Goal: Information Seeking & Learning: Check status

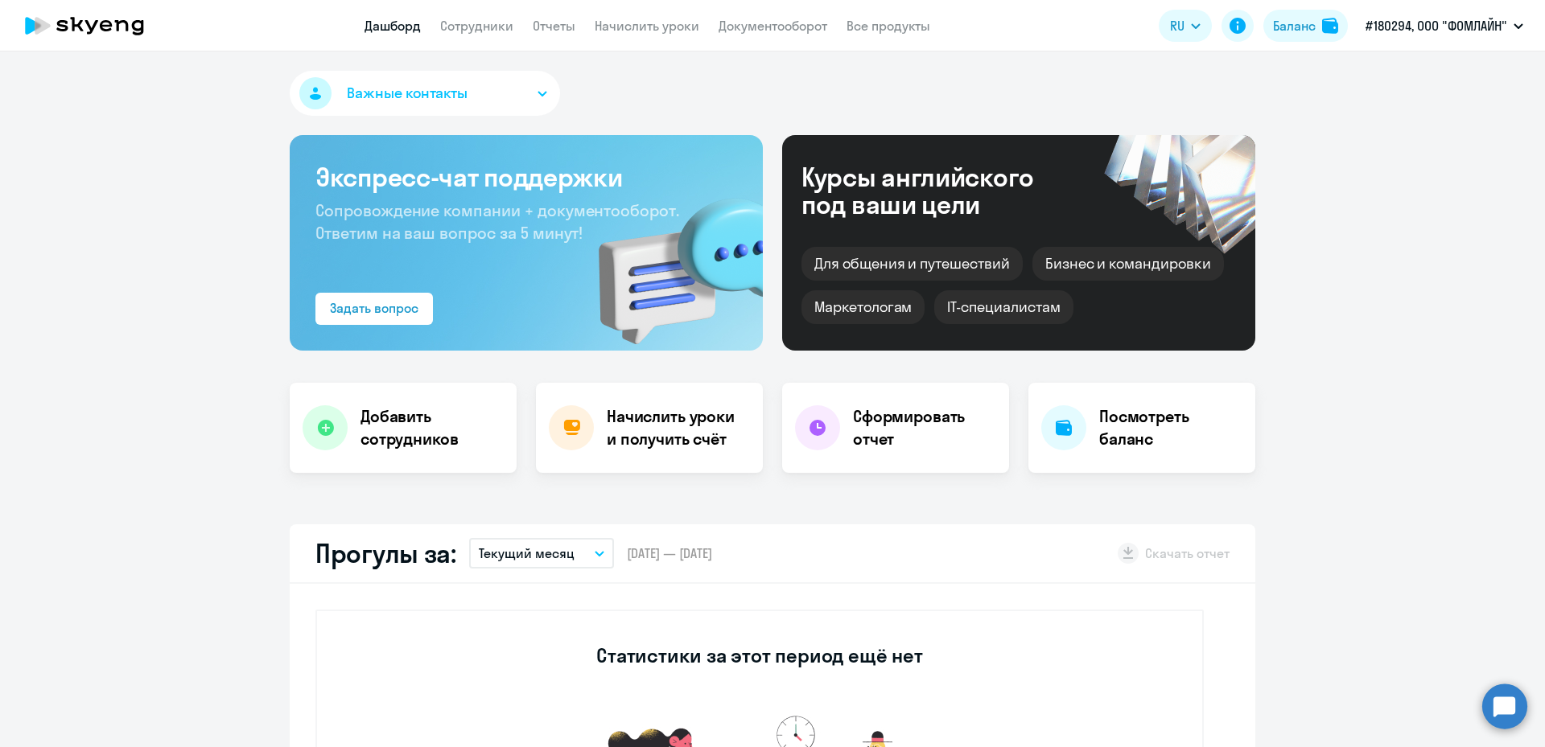
select select "30"
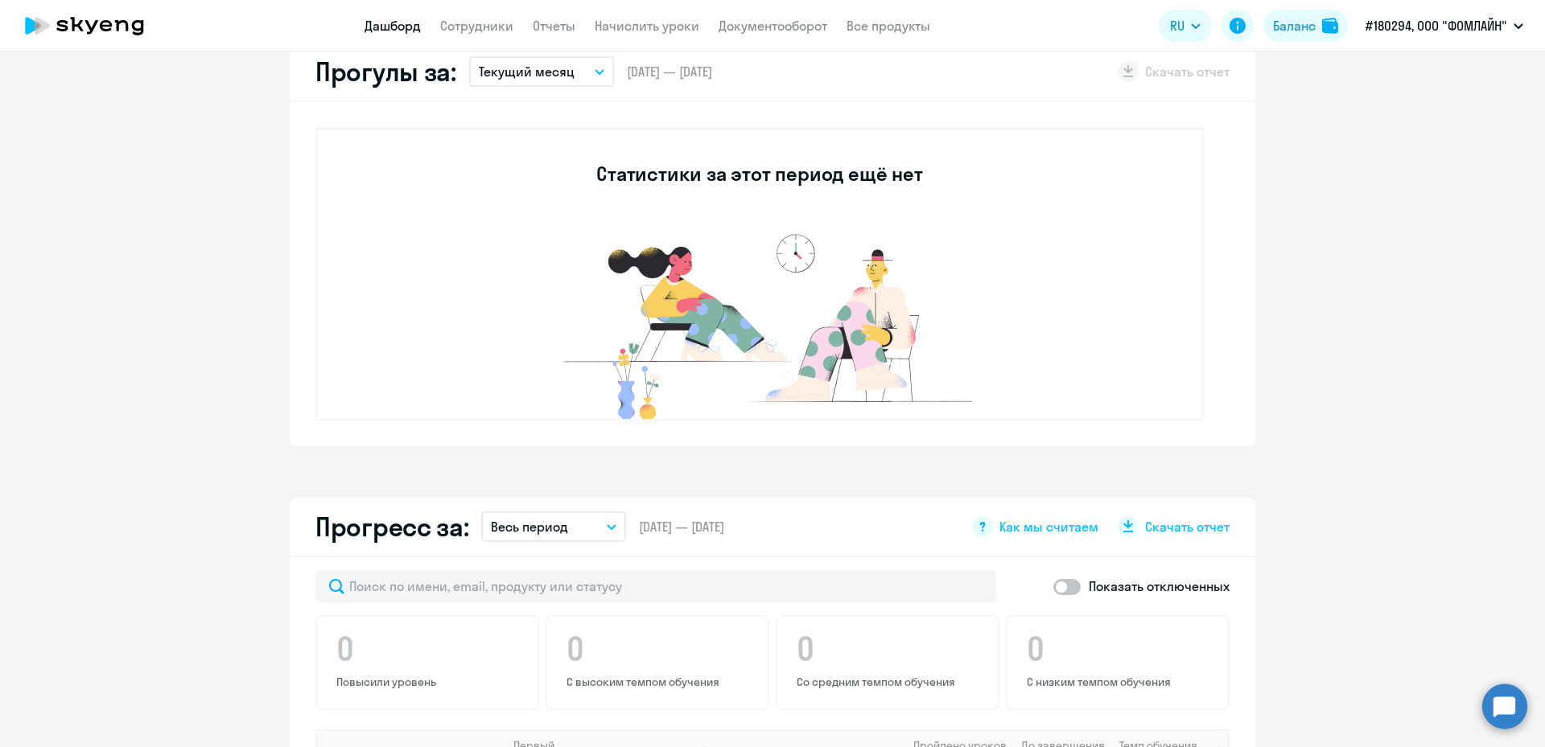
scroll to position [483, 0]
click at [558, 72] on p "Текущий месяц" at bounding box center [527, 70] width 96 height 19
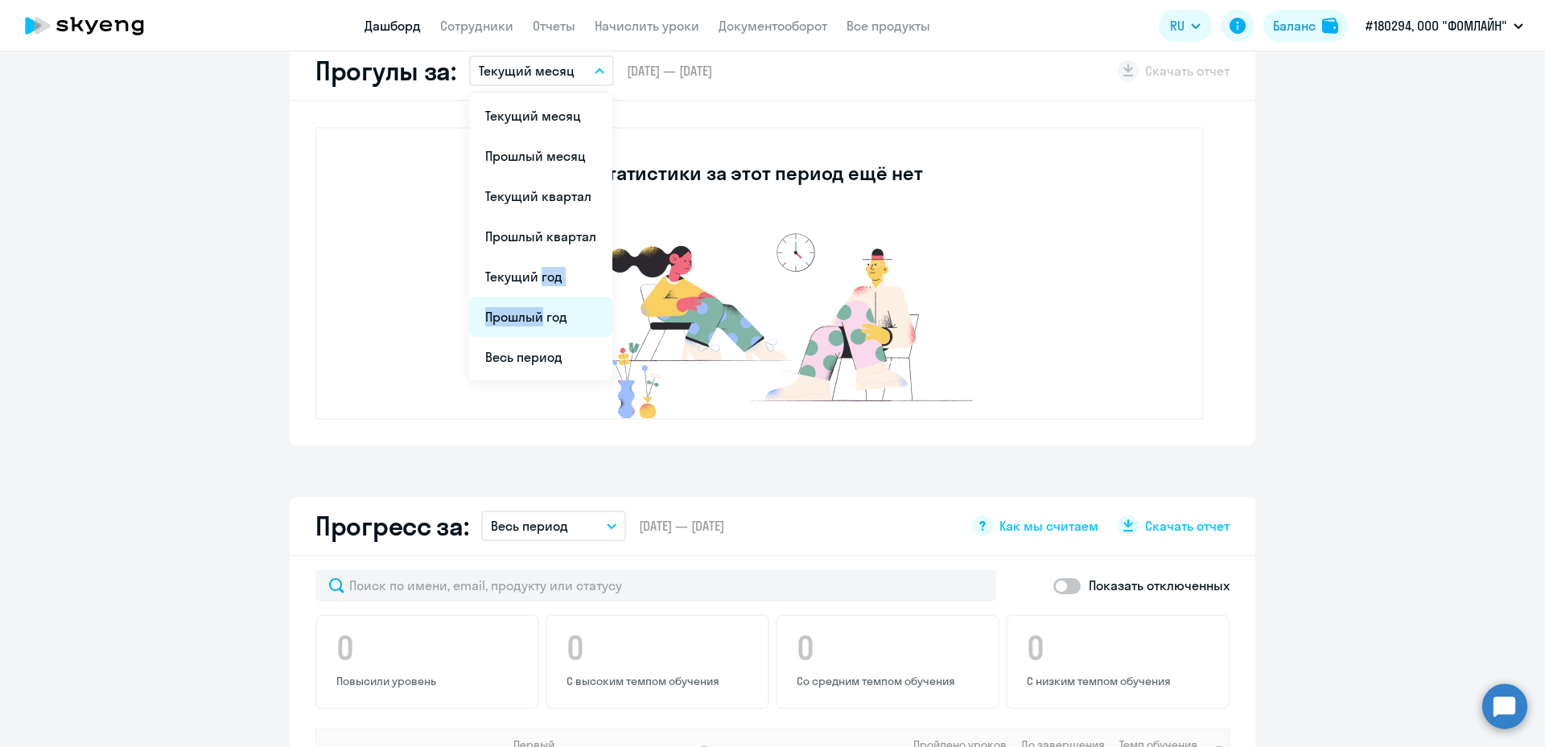
drag, startPoint x: 526, startPoint y: 268, endPoint x: 531, endPoint y: 317, distance: 49.3
click at [531, 317] on ul "Текущий месяц Прошлый месяц Текущий квартал [GEOGRAPHIC_DATA] квартал [GEOGRAPH…" at bounding box center [540, 237] width 143 height 288
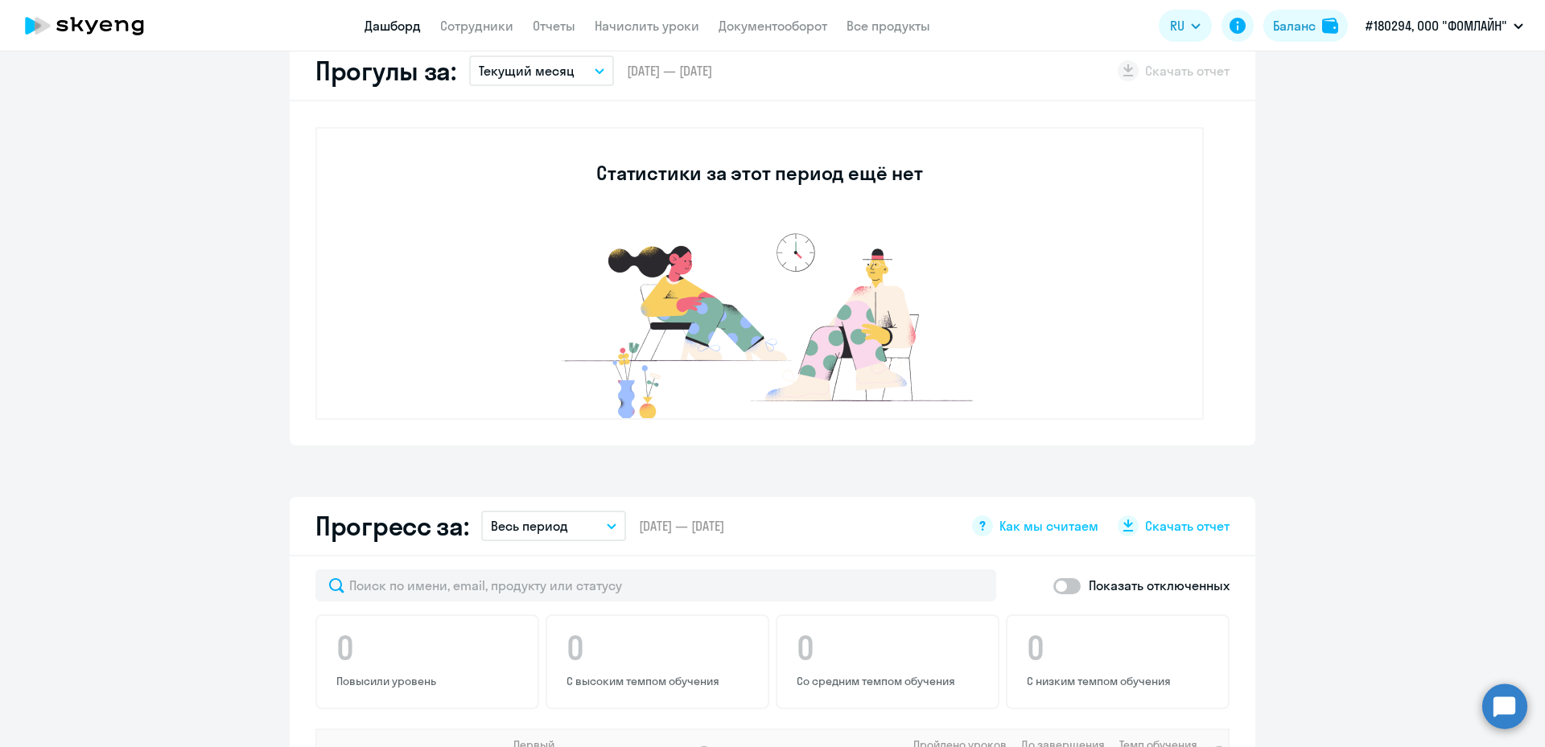
click at [531, 317] on img at bounding box center [759, 321] width 483 height 193
click at [569, 66] on button "Текущий месяц" at bounding box center [541, 71] width 145 height 31
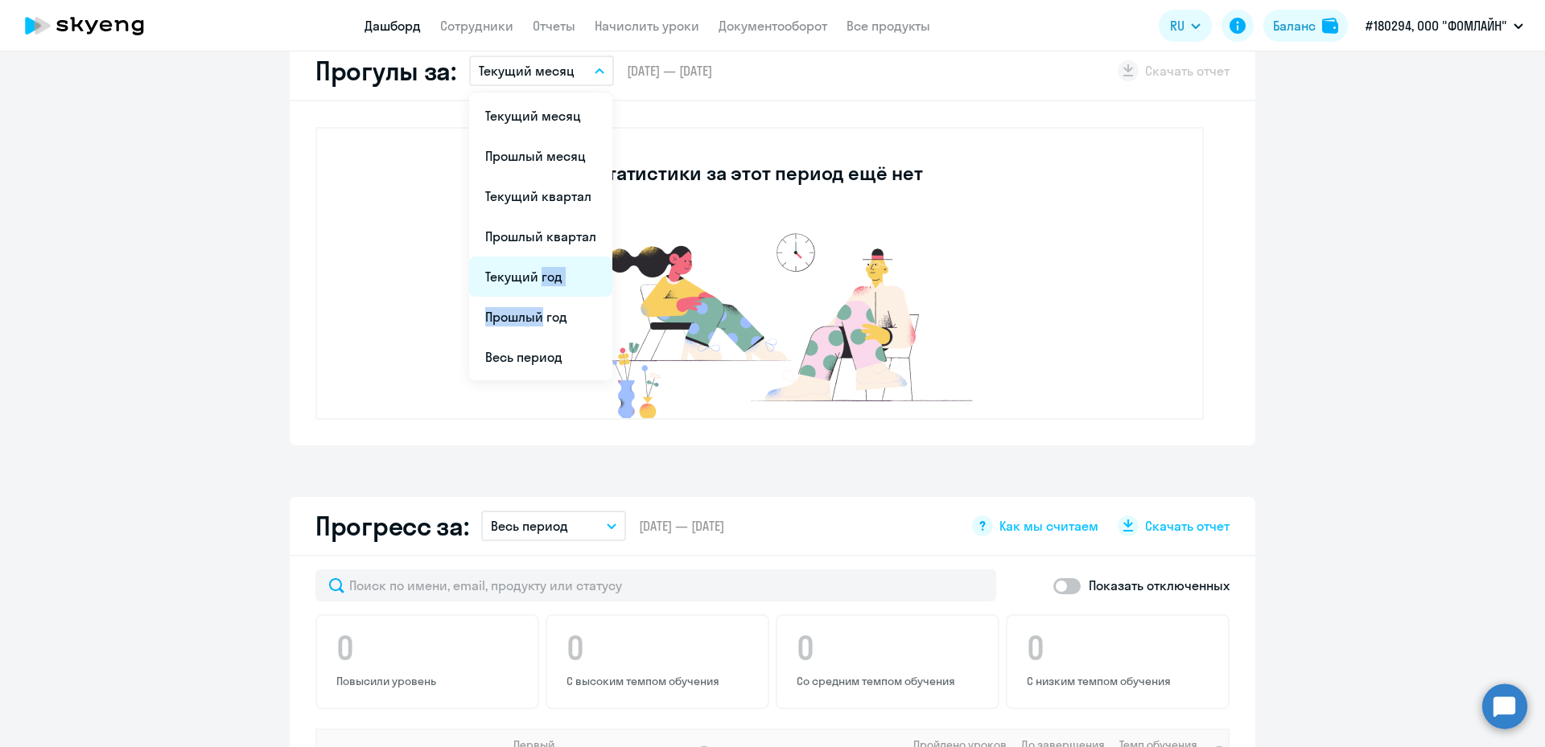
click at [535, 279] on li "Текущий год" at bounding box center [540, 277] width 143 height 40
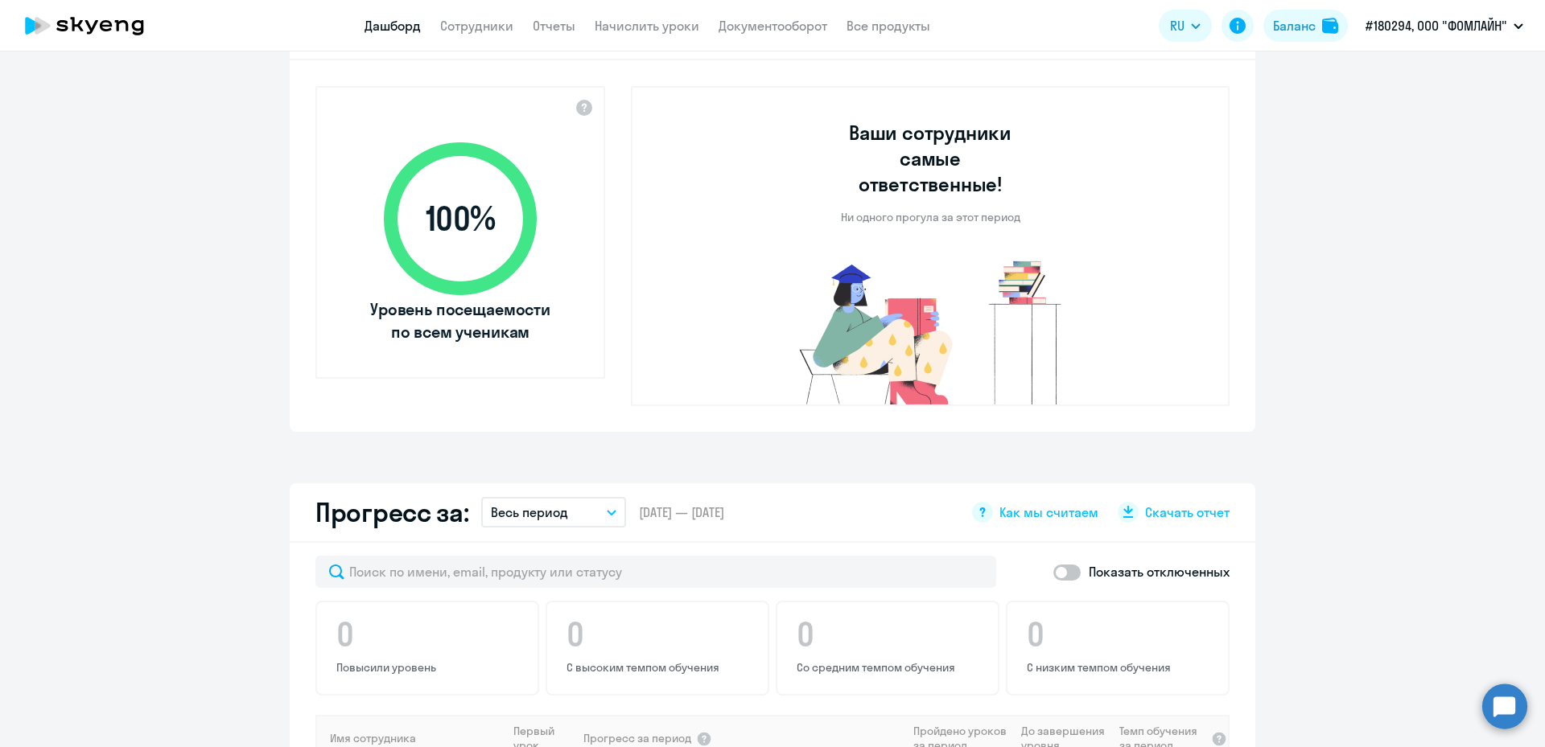
scroll to position [484, 0]
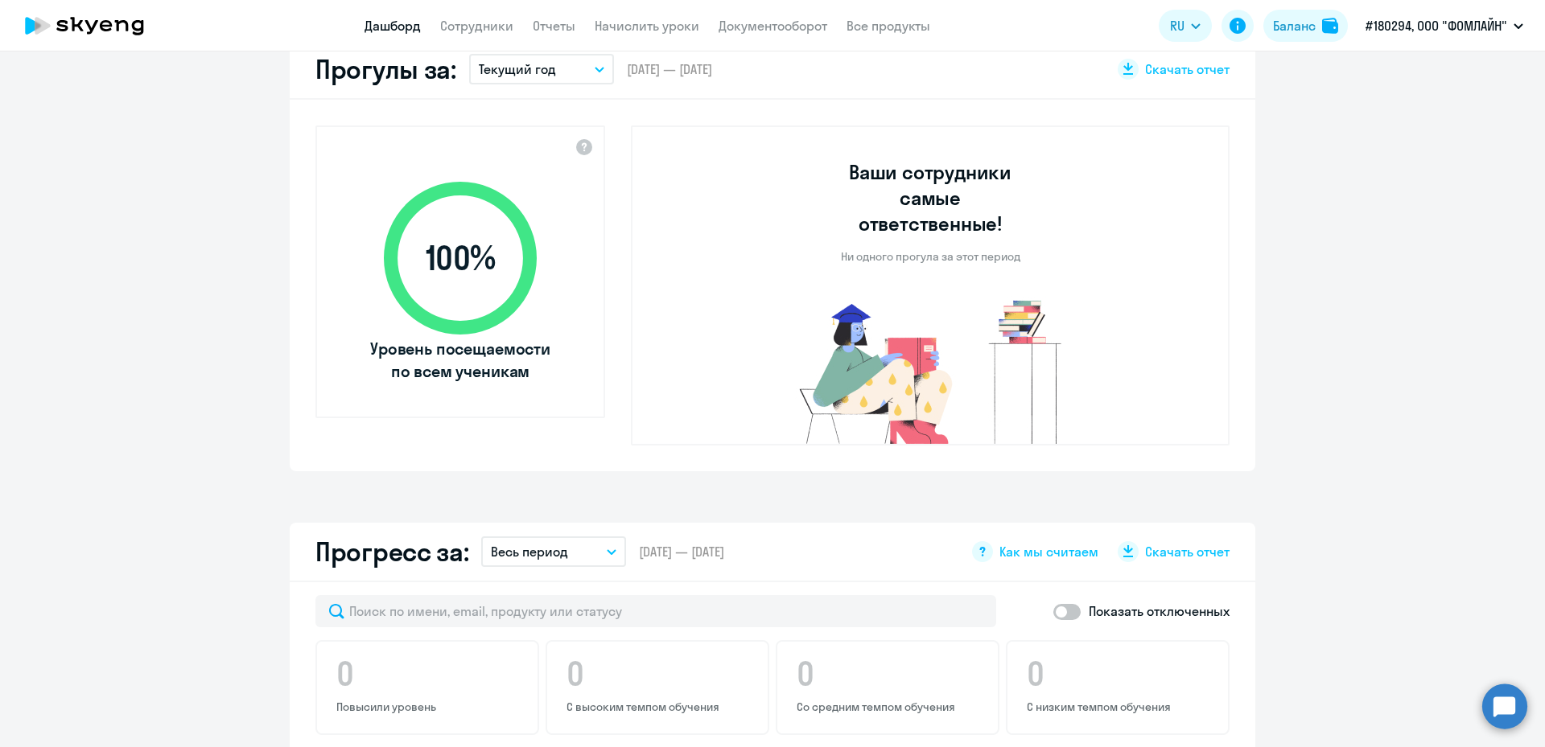
click at [546, 55] on button "Текущий год" at bounding box center [541, 69] width 145 height 31
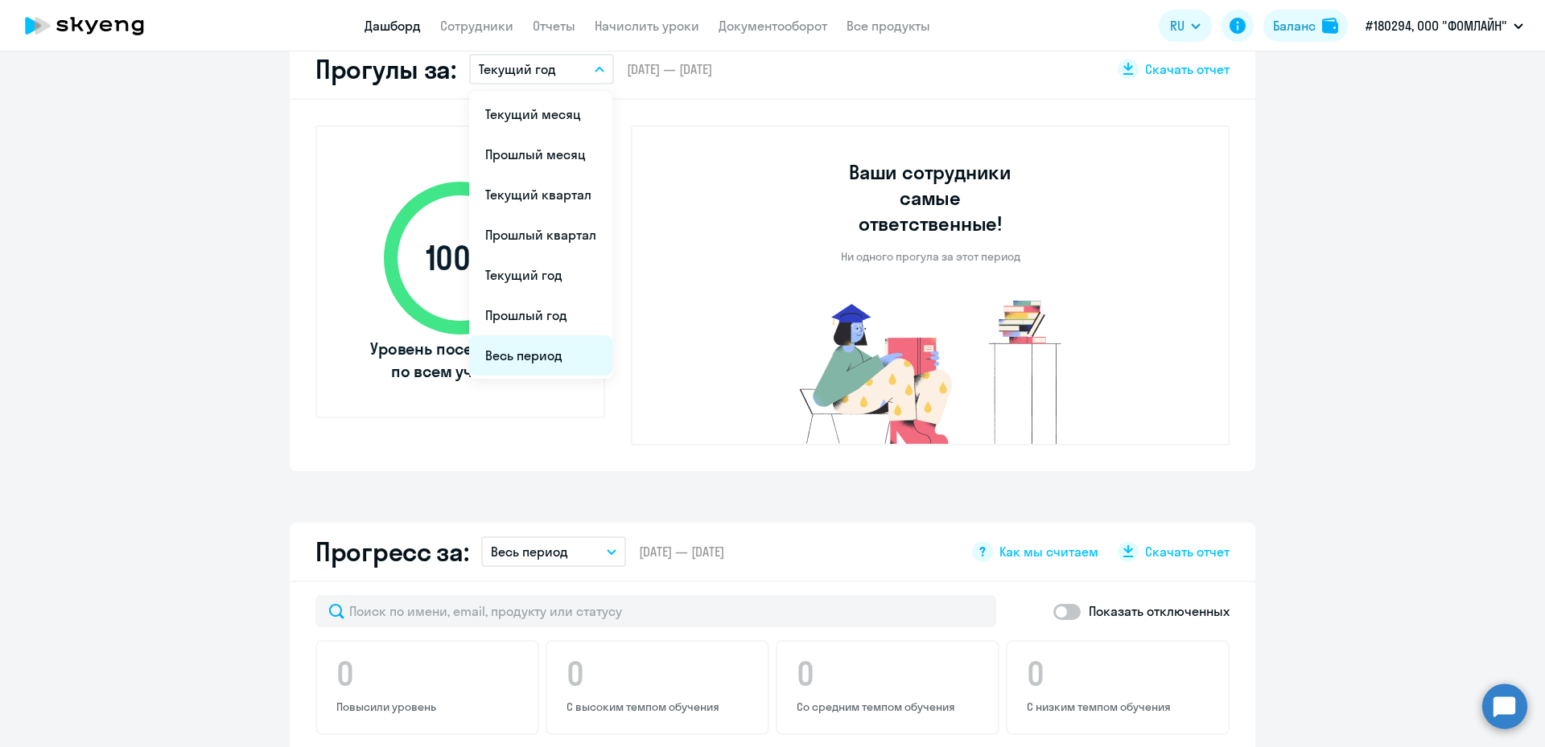
click at [514, 339] on li "Весь период" at bounding box center [540, 355] width 143 height 40
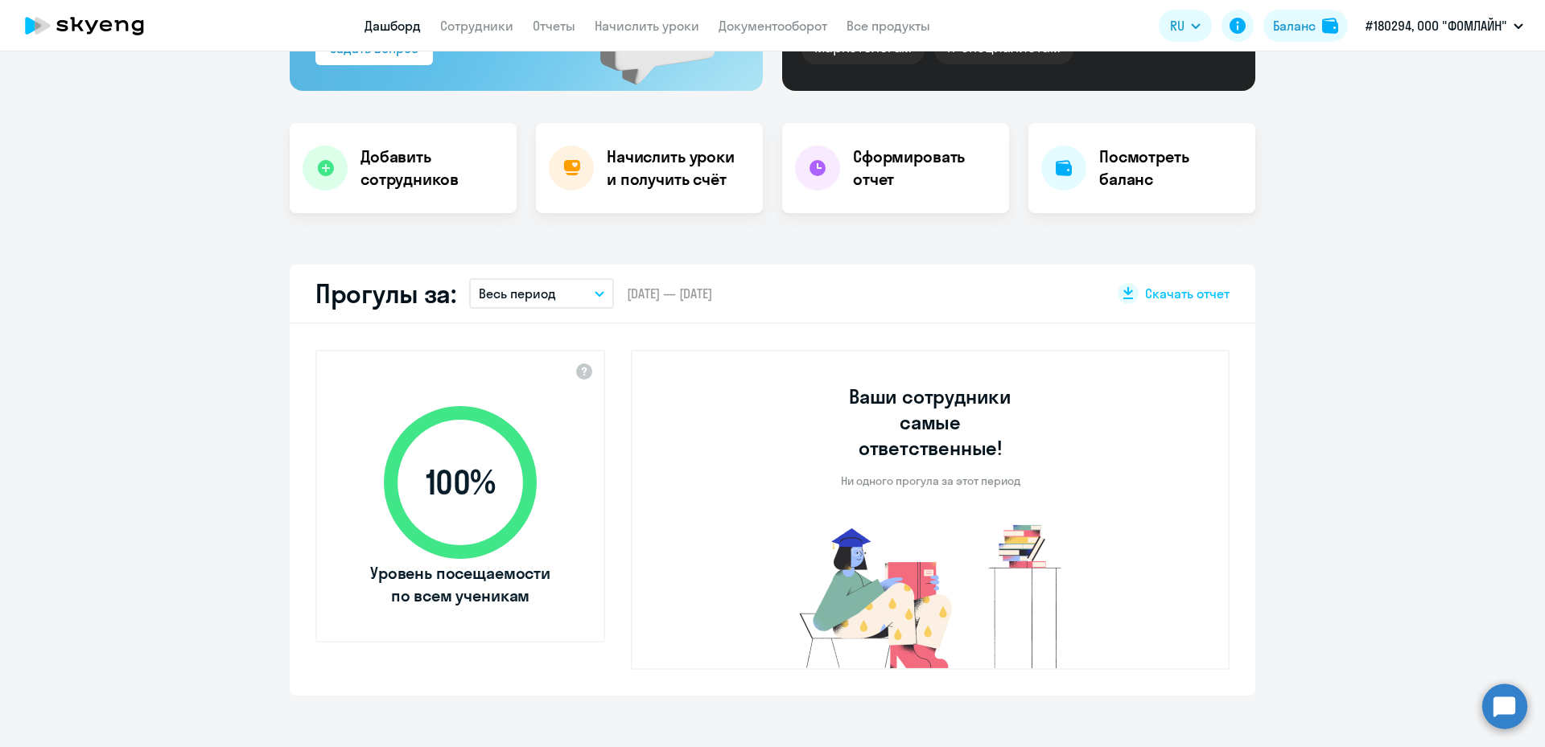
scroll to position [2, 0]
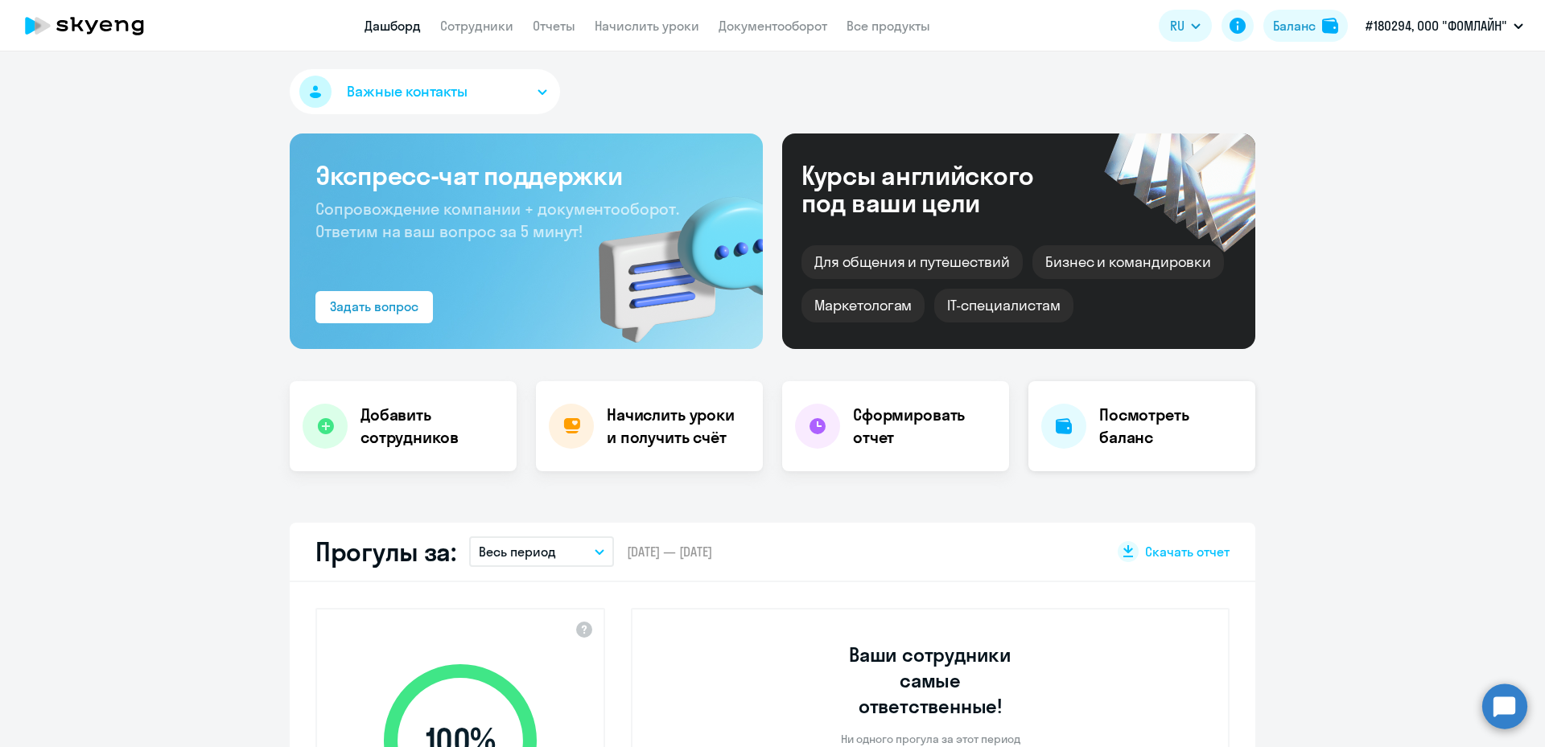
click at [1101, 417] on h4 "Посмотреть баланс" at bounding box center [1170, 426] width 143 height 45
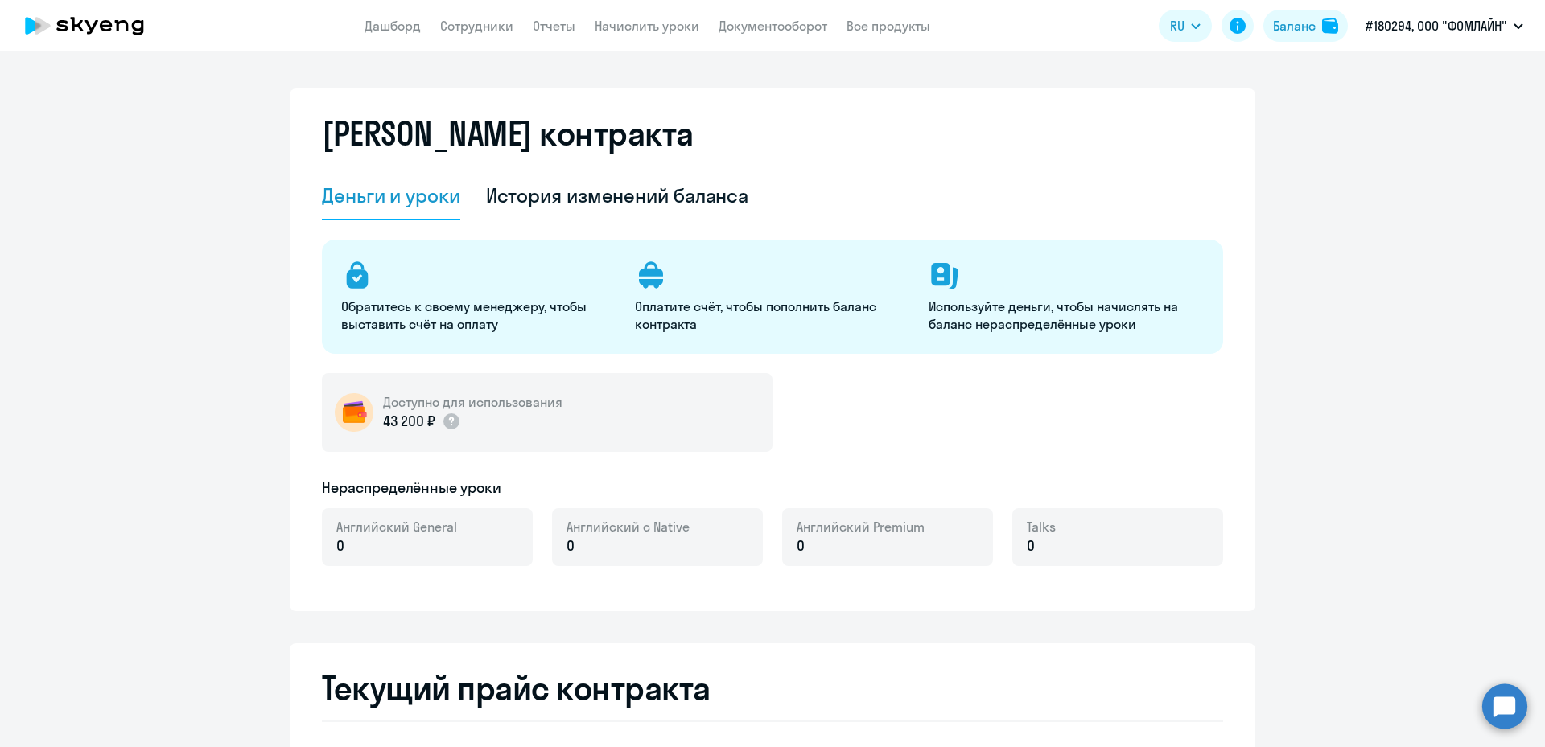
select select "english_adult_not_native_speaker"
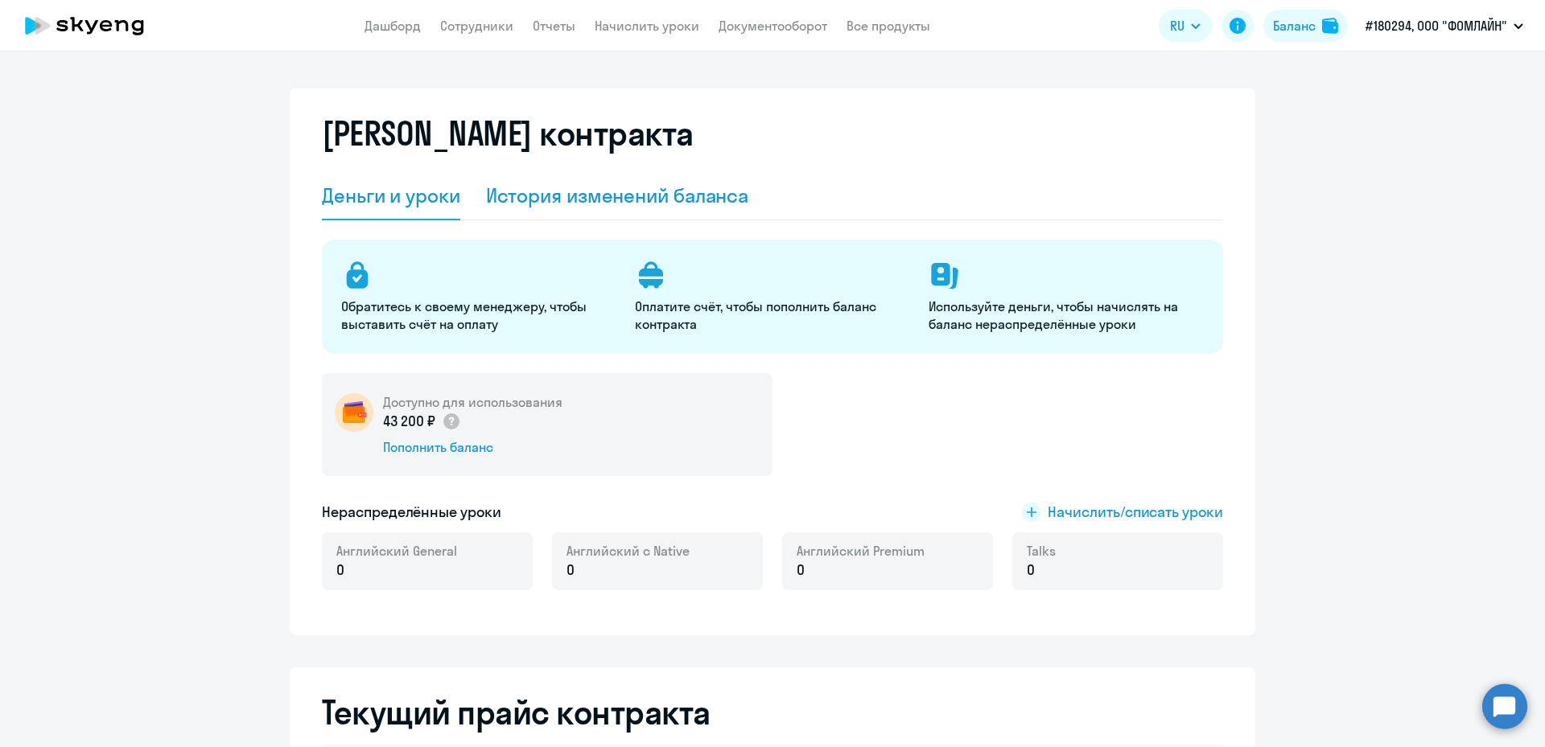
click at [576, 199] on div "История изменений баланса" at bounding box center [617, 196] width 263 height 26
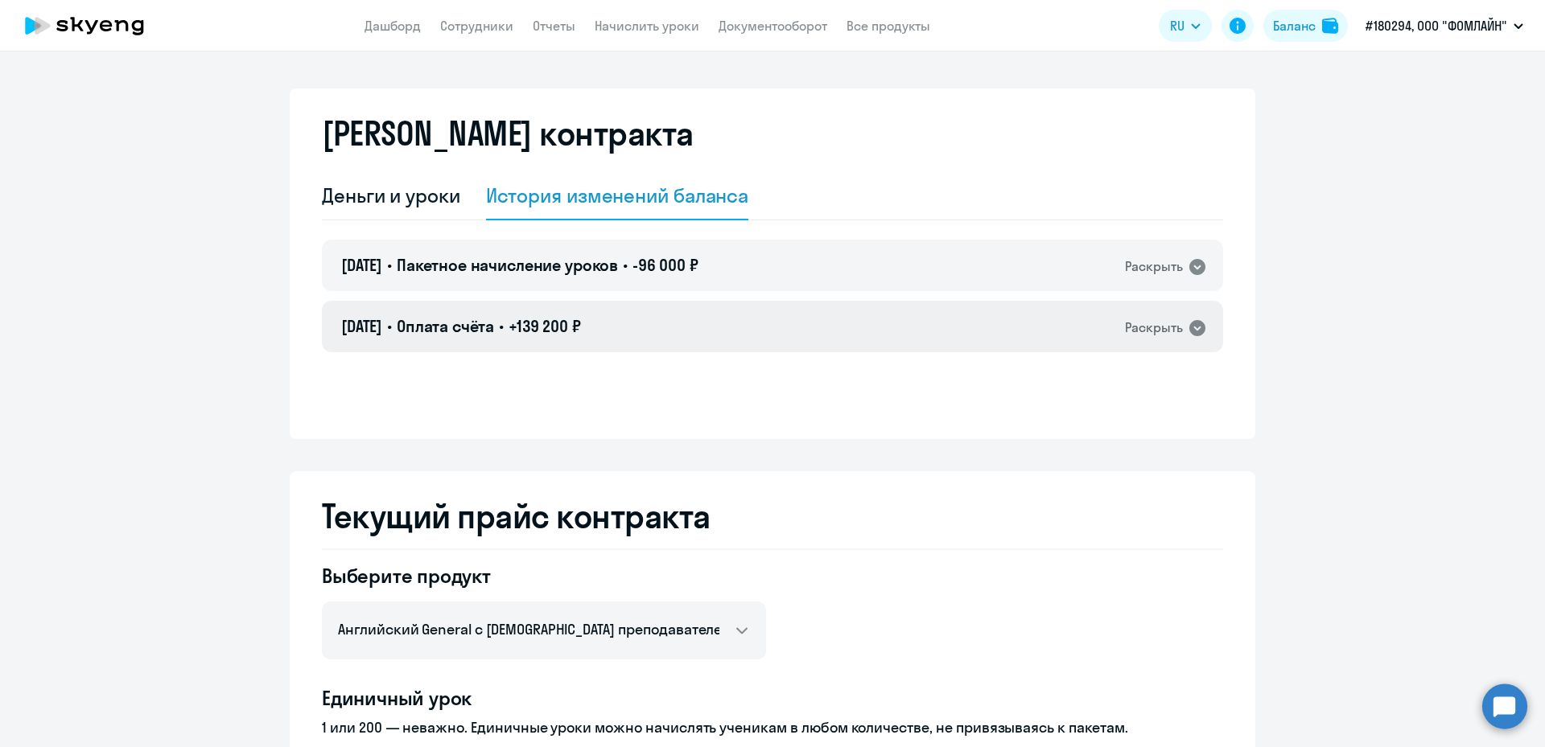
click at [1195, 317] on div "Раскрыть" at bounding box center [1166, 327] width 82 height 21
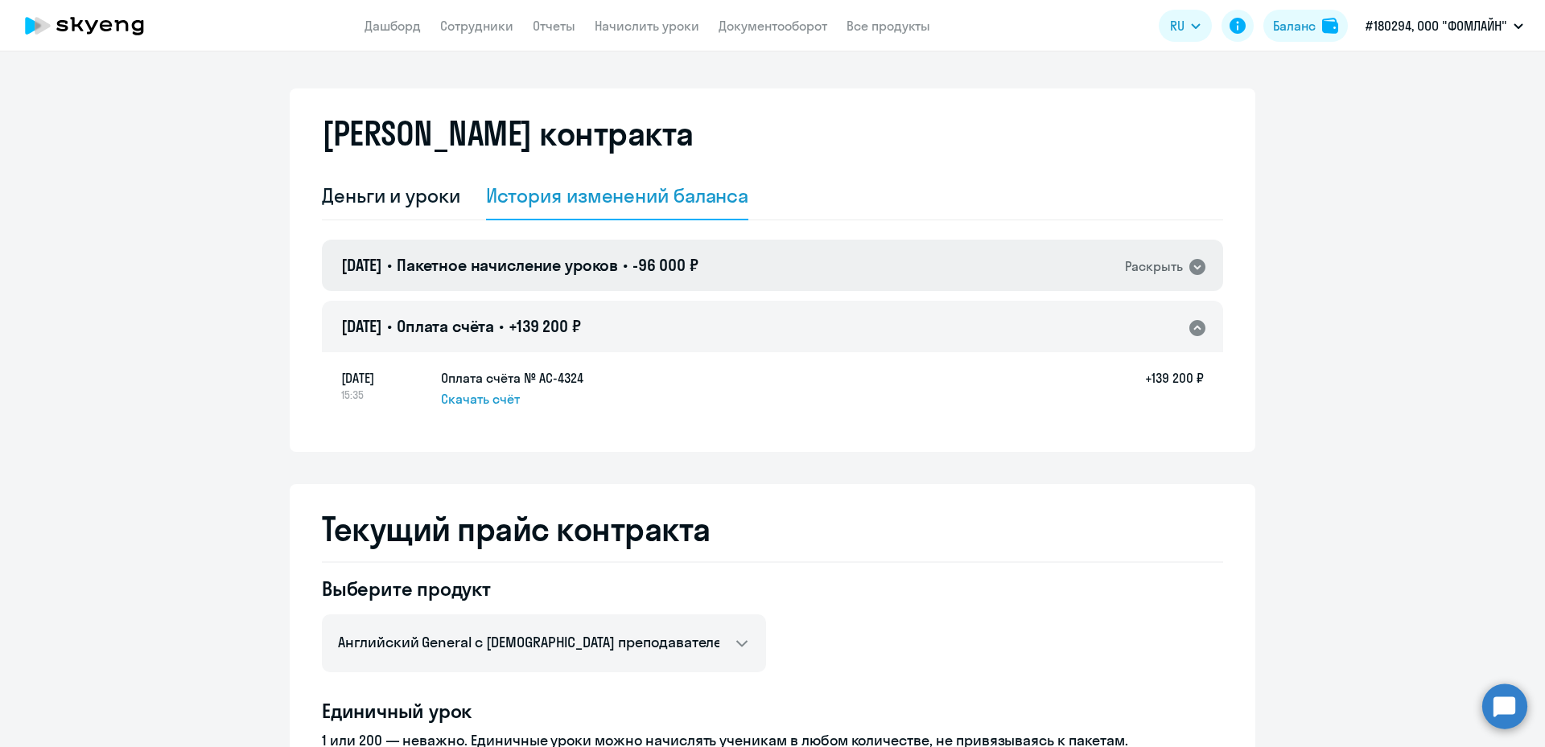
click at [1191, 266] on icon at bounding box center [1197, 267] width 16 height 16
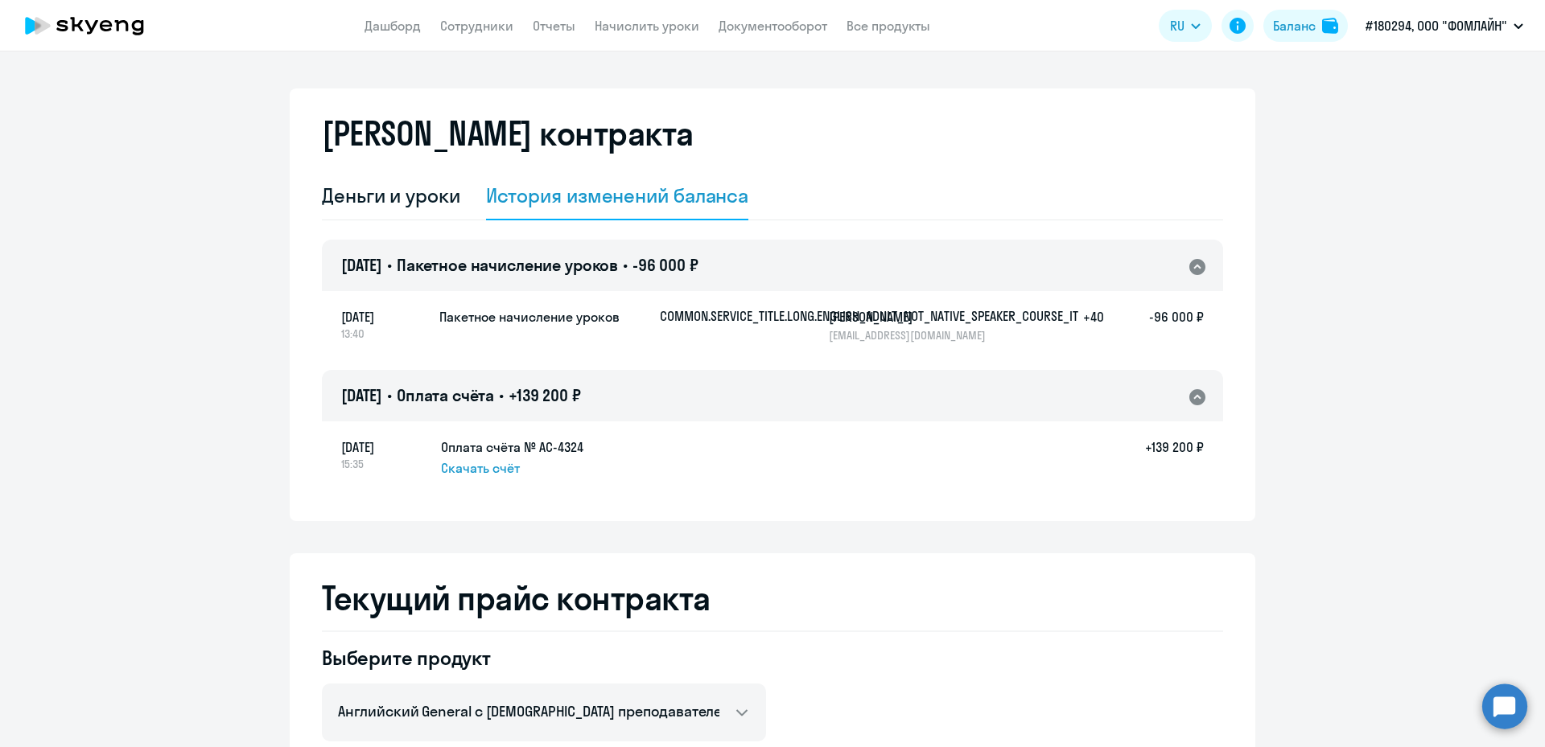
click at [1171, 336] on h5 "-96 000 ₽" at bounding box center [1154, 324] width 100 height 35
click at [1132, 300] on div "[DATE] 13:40 Пакетное начисление уроков COMMON.SERVICE_TITLE.LONG.ENGLISH_ADULT…" at bounding box center [772, 325] width 901 height 71
click at [883, 294] on div "[DATE] 13:40 Пакетное начисление уроков COMMON.SERVICE_TITLE.LONG.ENGLISH_ADULT…" at bounding box center [772, 325] width 901 height 71
click at [872, 318] on h5 "[PERSON_NAME]" at bounding box center [912, 316] width 166 height 19
click at [414, 207] on div "Деньги и уроки" at bounding box center [391, 196] width 138 height 26
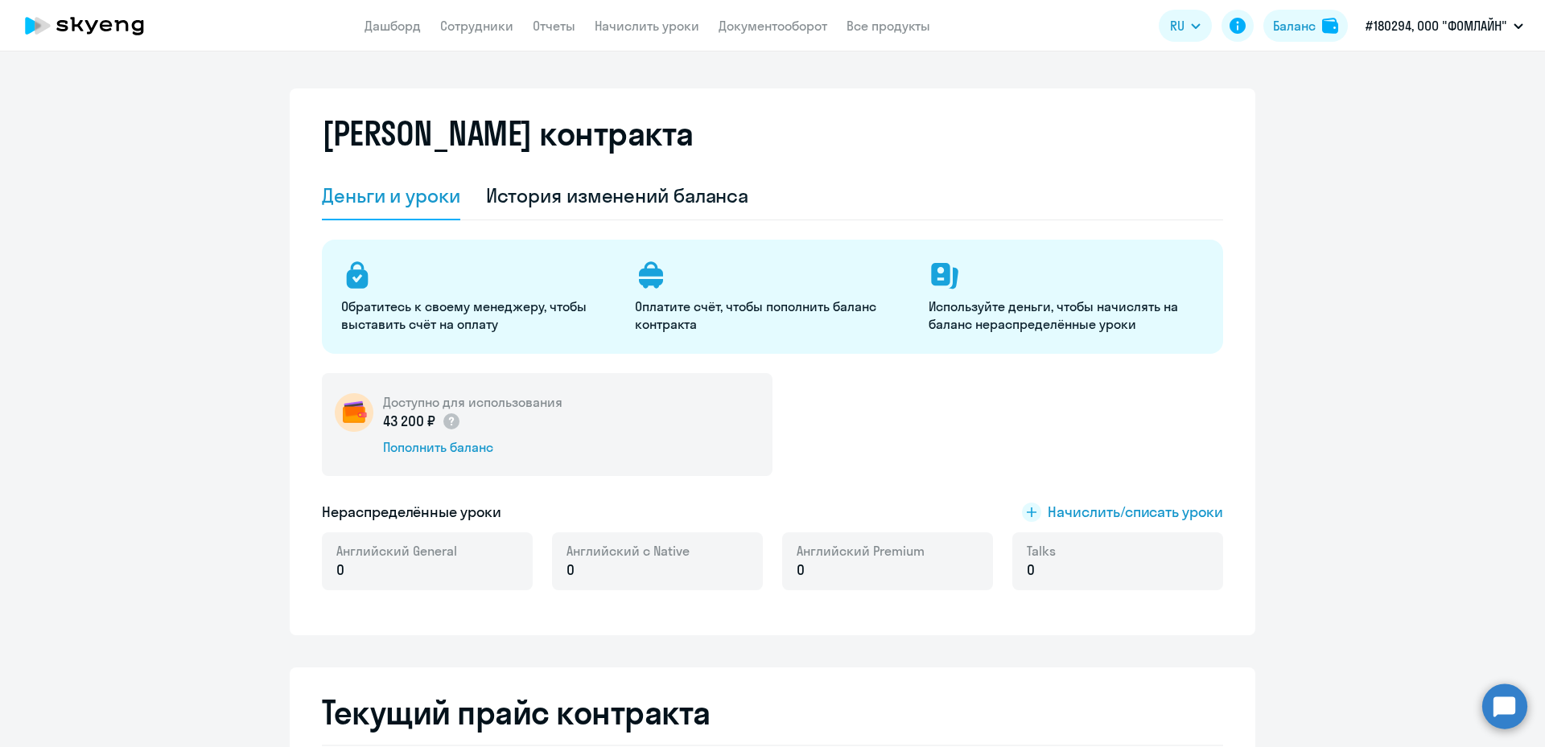
click at [464, 401] on h5 "Доступно для использования" at bounding box center [472, 402] width 179 height 18
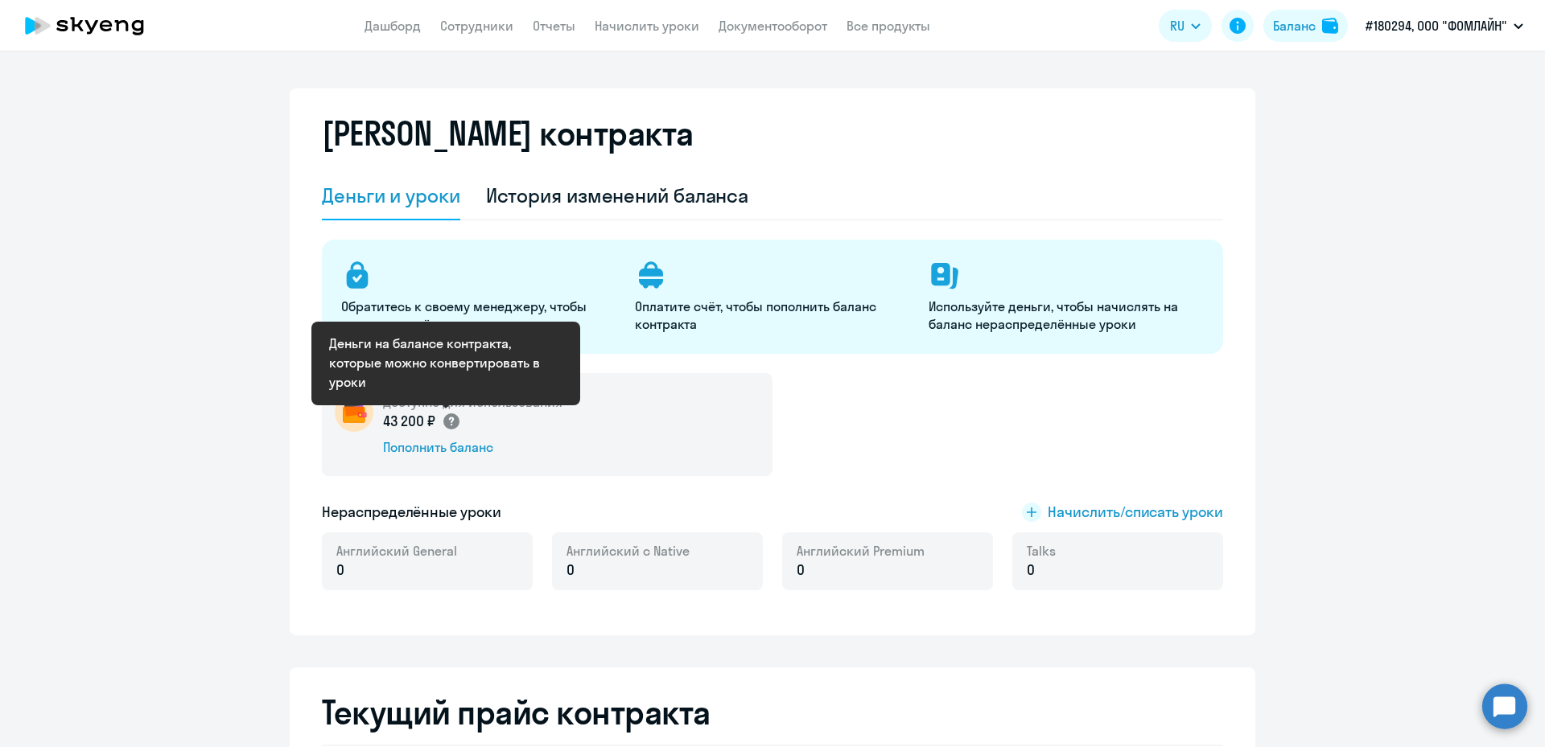
click at [444, 424] on circle at bounding box center [451, 421] width 16 height 16
click at [654, 418] on div "Доступно для использования 43 200 ₽ Пополнить баланс" at bounding box center [547, 424] width 451 height 103
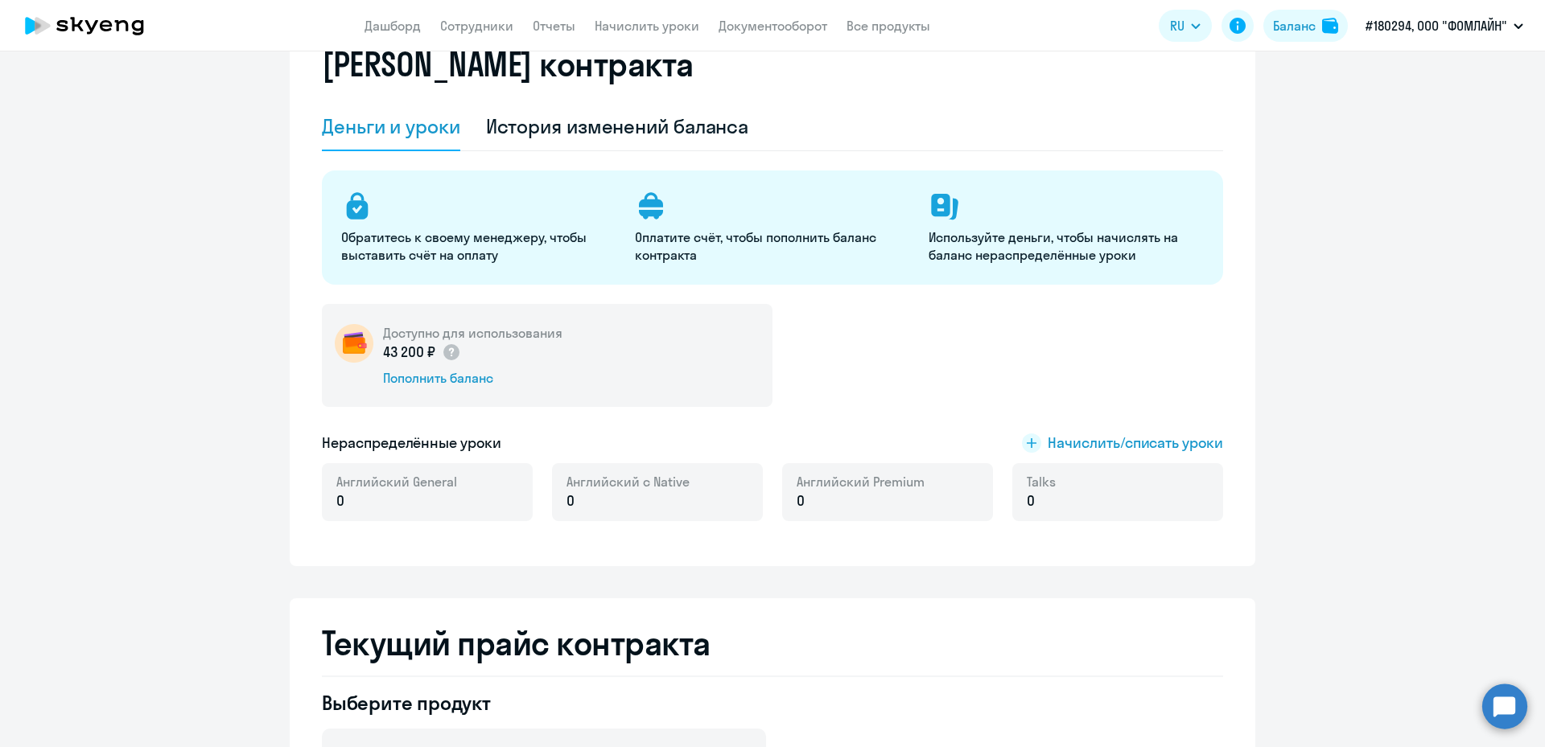
scroll to position [20, 0]
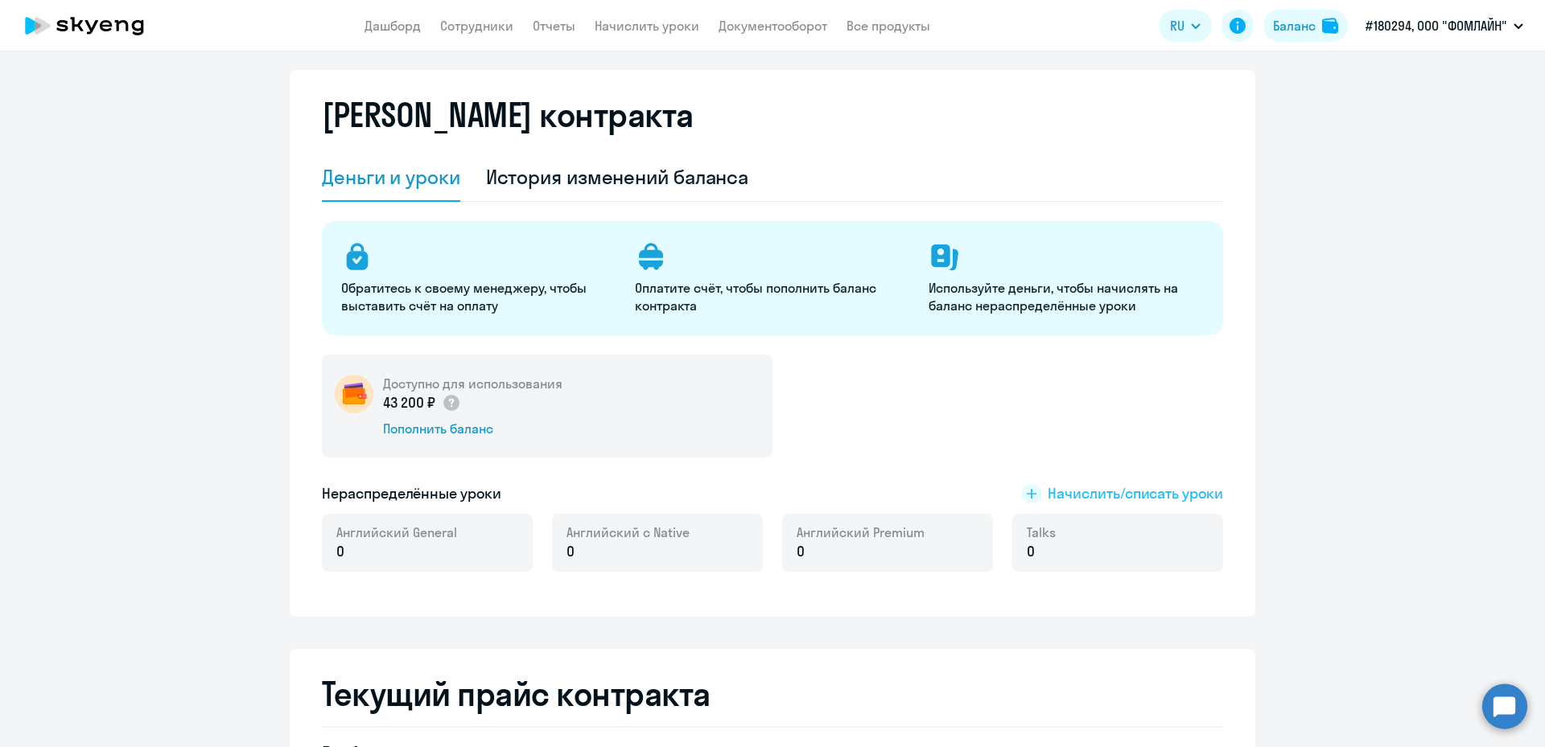
click at [1189, 489] on span "Начислить/списать уроки" at bounding box center [1134, 493] width 175 height 21
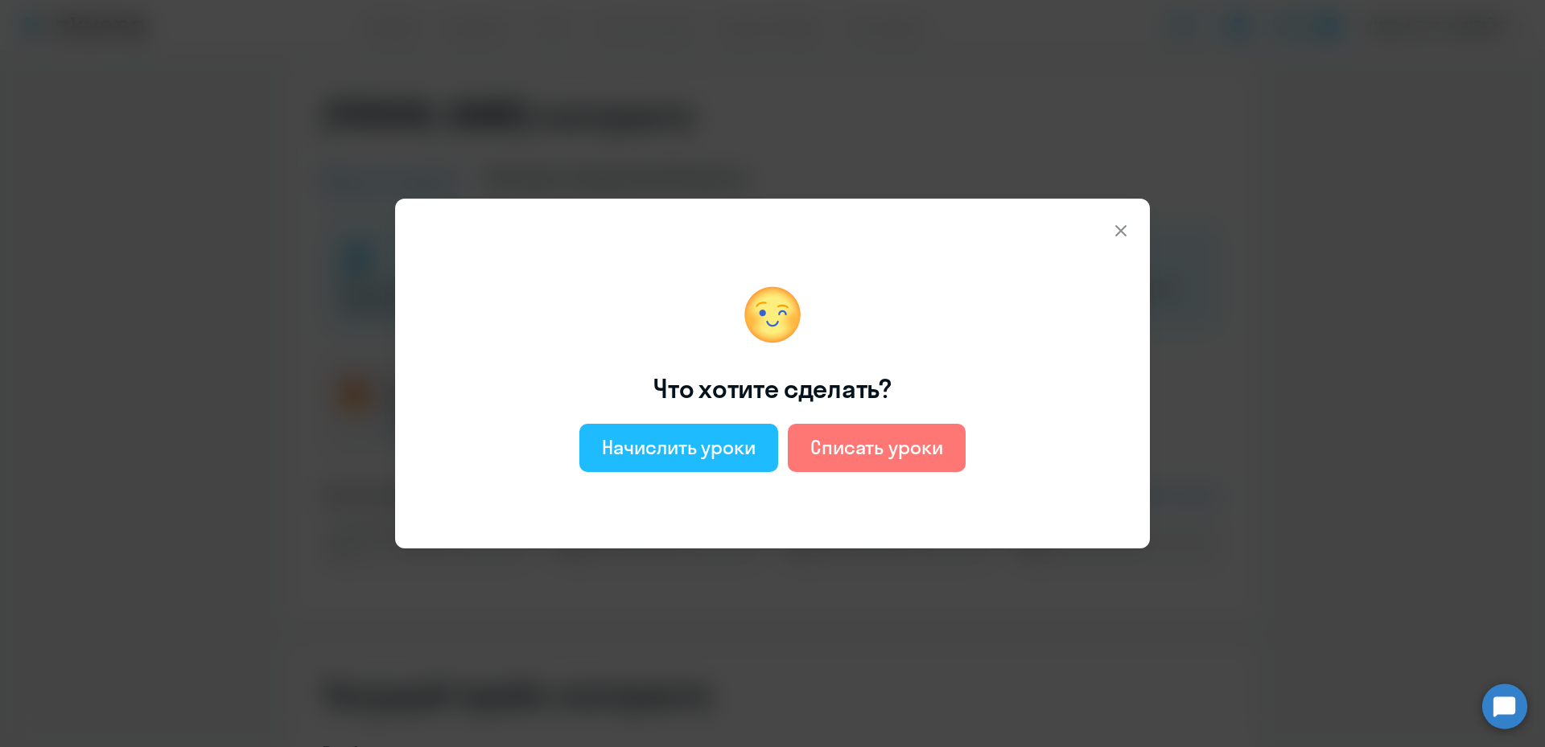
click at [750, 443] on div "Начислить уроки" at bounding box center [679, 447] width 154 height 26
select select "english_adult_not_native_speaker"
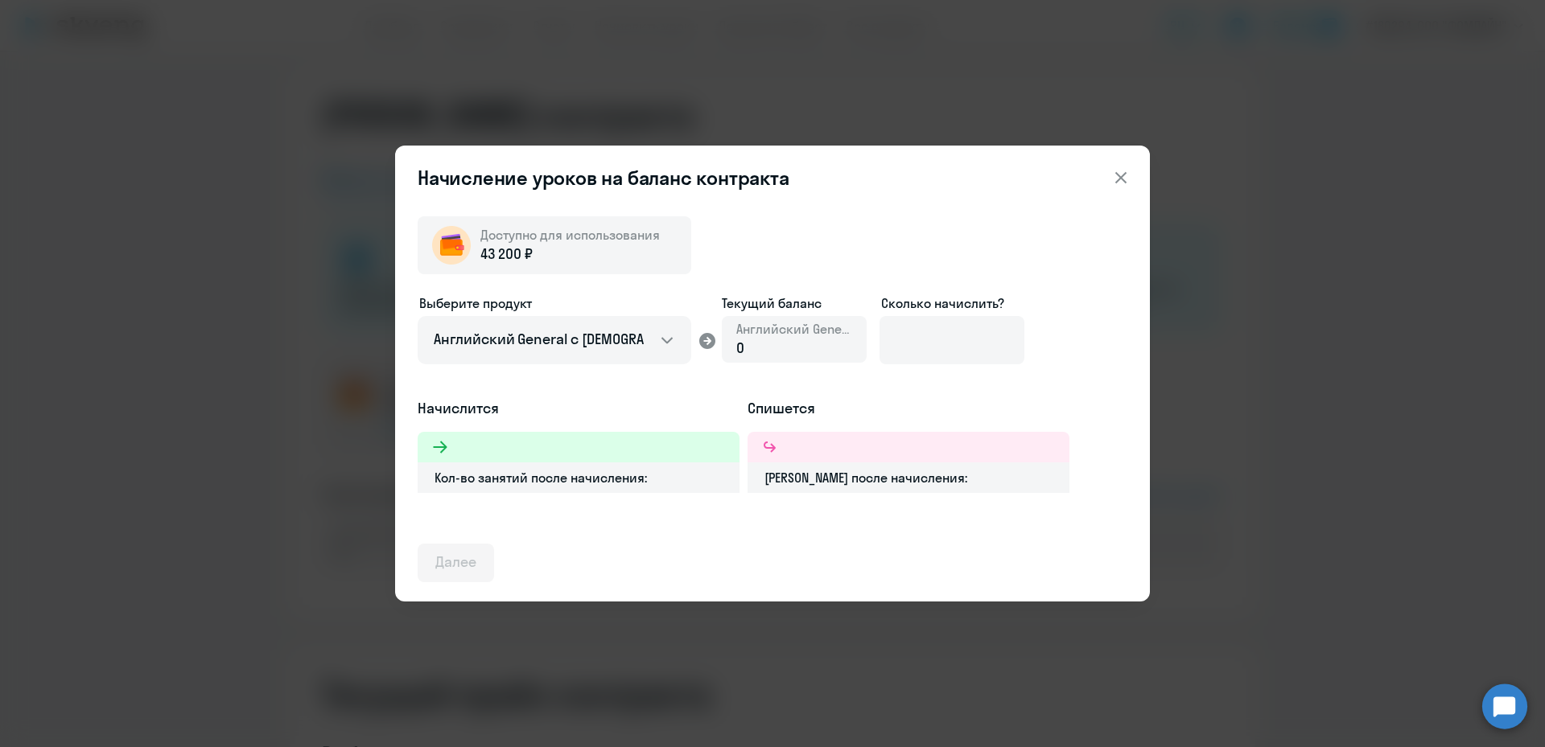
click at [1119, 175] on icon at bounding box center [1120, 177] width 19 height 19
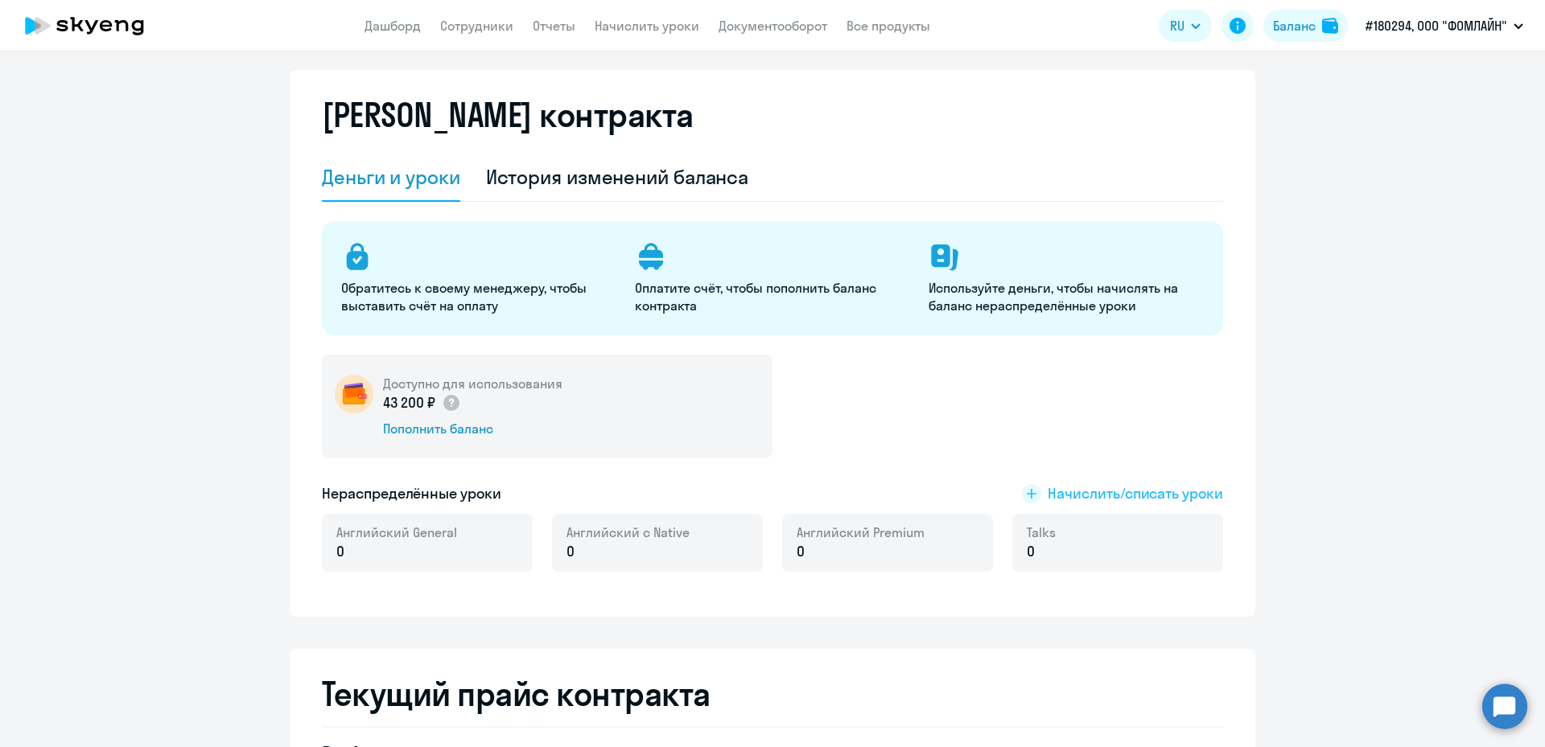
click at [1075, 492] on span "Начислить/списать уроки" at bounding box center [1134, 493] width 175 height 21
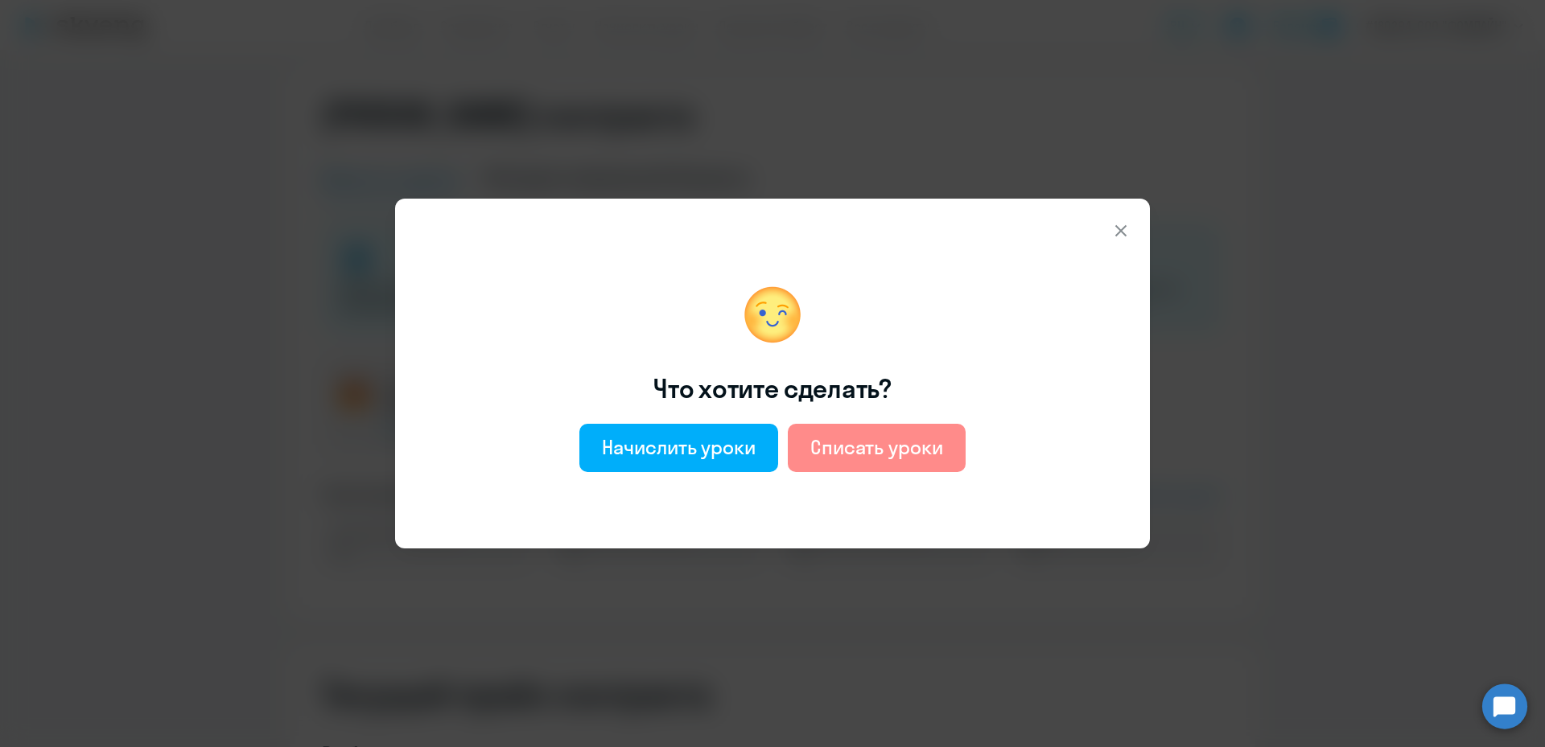
click at [920, 448] on div "Списать уроки" at bounding box center [876, 447] width 133 height 26
select select "english_adult_not_native_speaker"
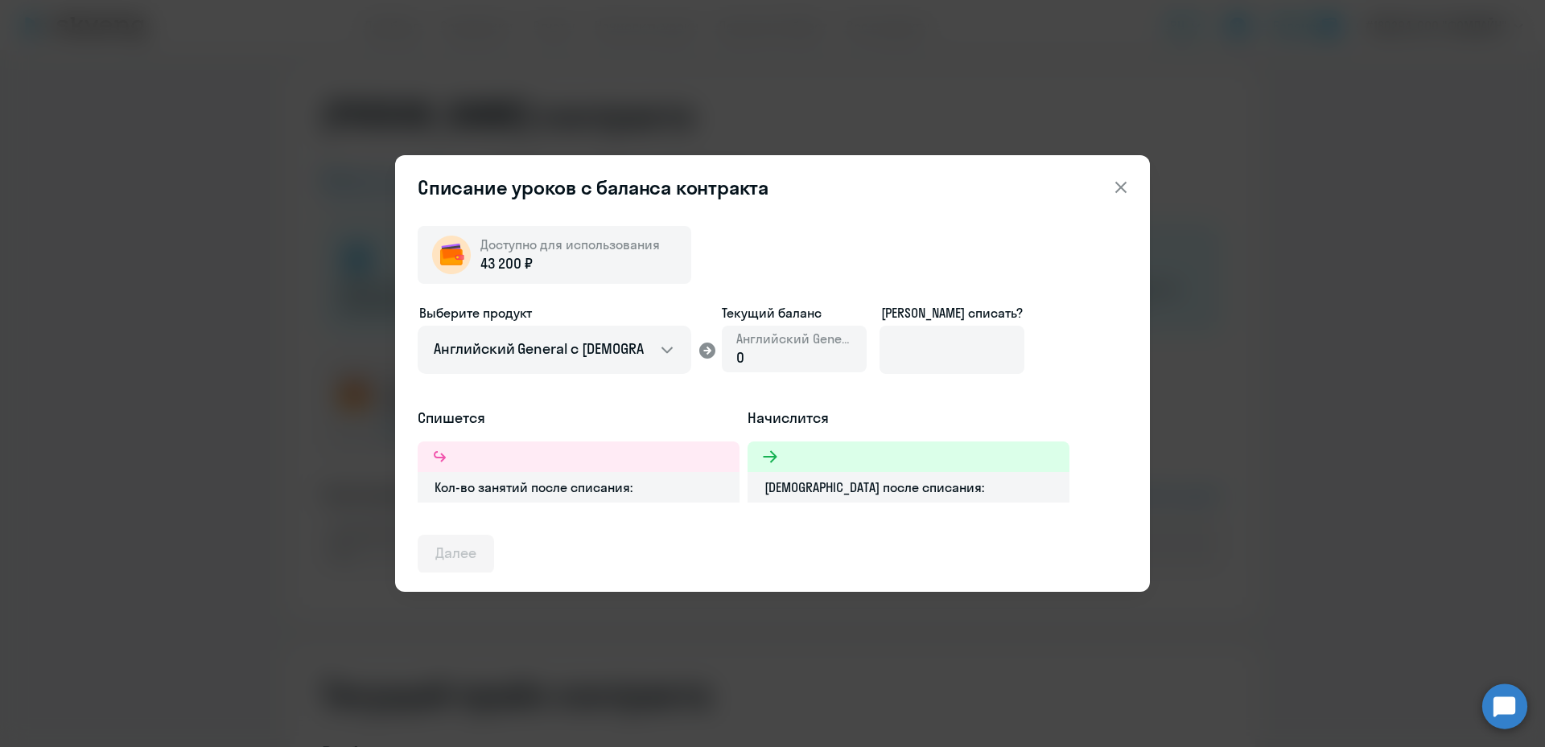
click at [1115, 183] on icon at bounding box center [1120, 187] width 19 height 19
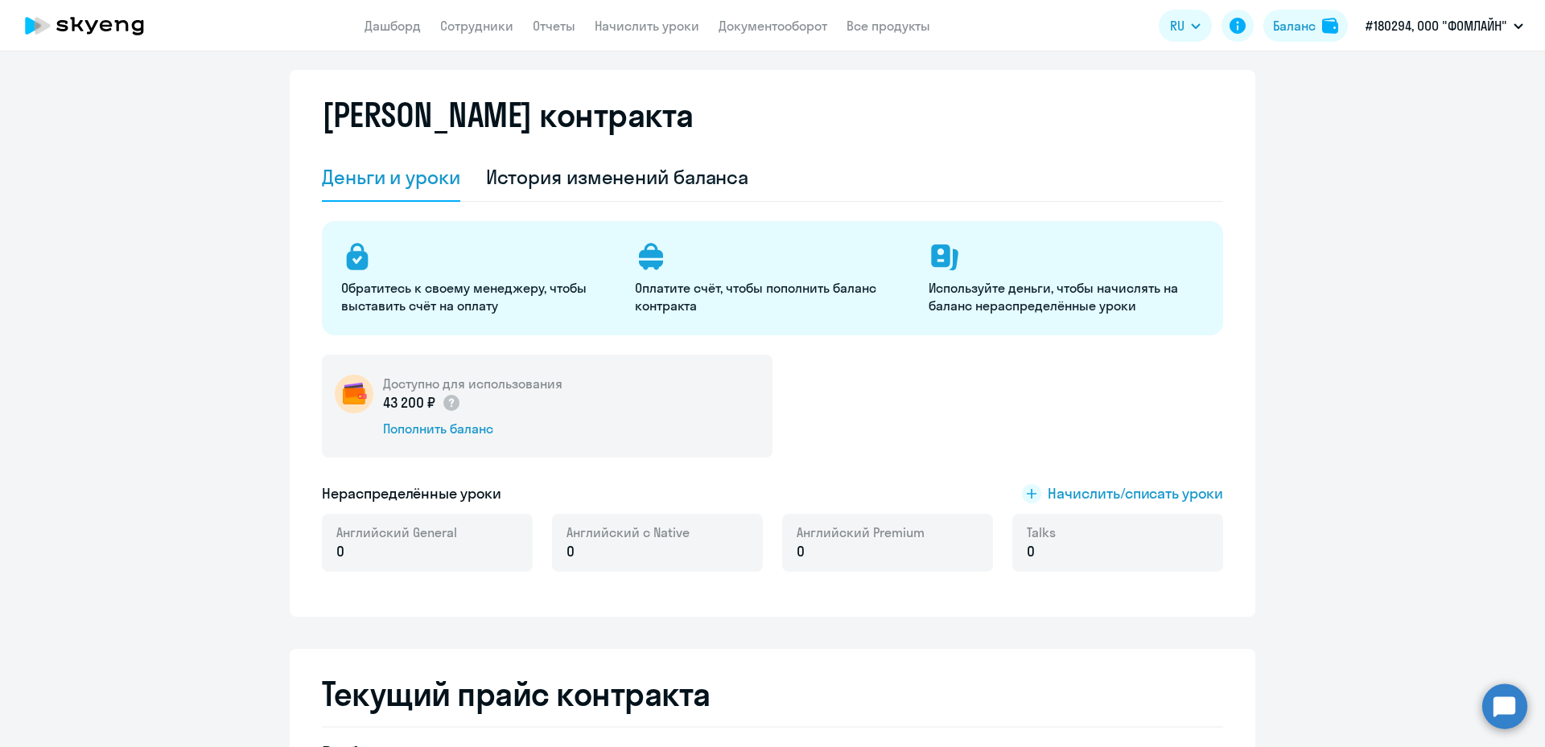
scroll to position [0, 0]
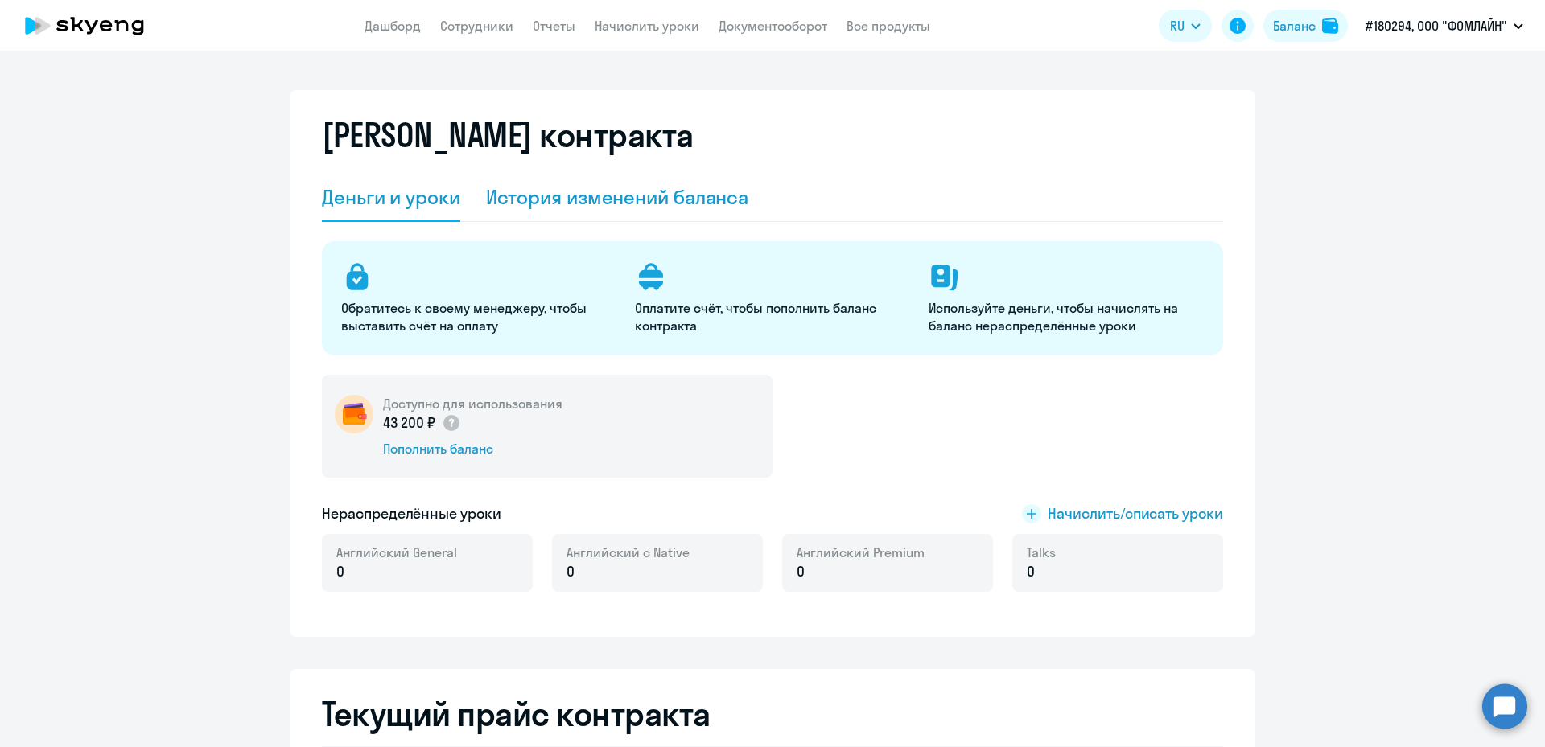
click at [662, 199] on div "История изменений баланса" at bounding box center [617, 197] width 263 height 26
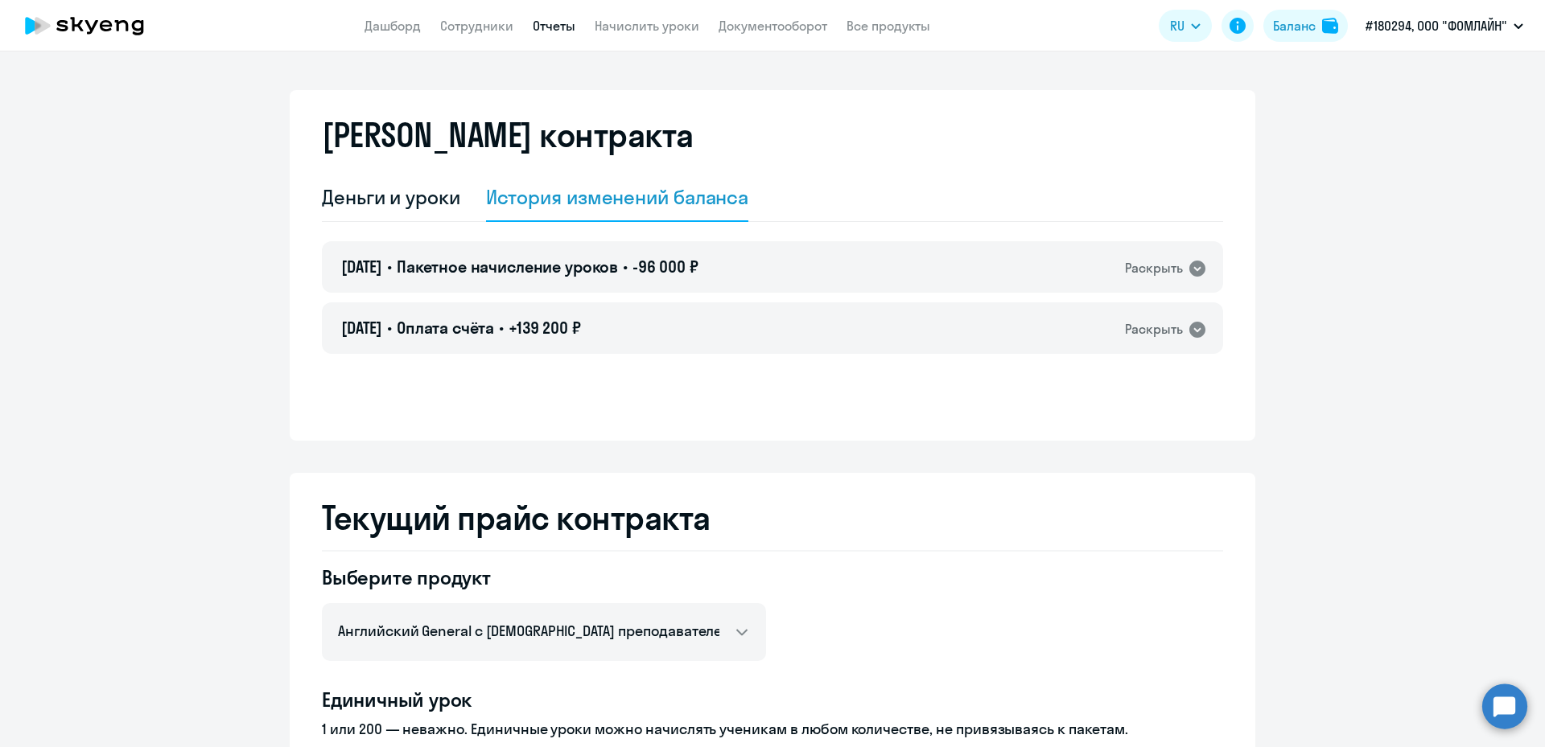
click at [548, 22] on link "Отчеты" at bounding box center [554, 26] width 43 height 16
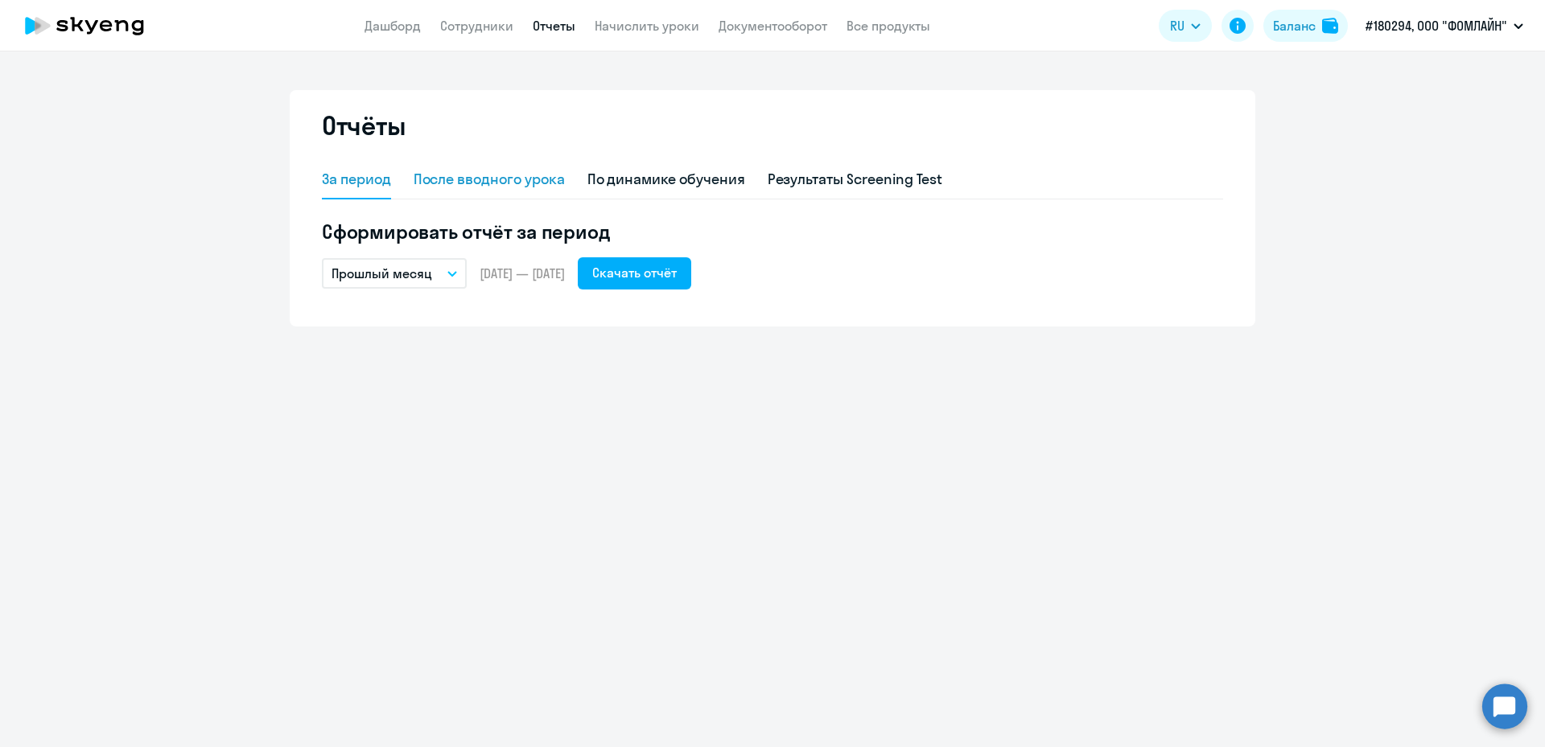
click at [493, 189] on div "После вводного урока" at bounding box center [488, 179] width 151 height 21
select select "10"
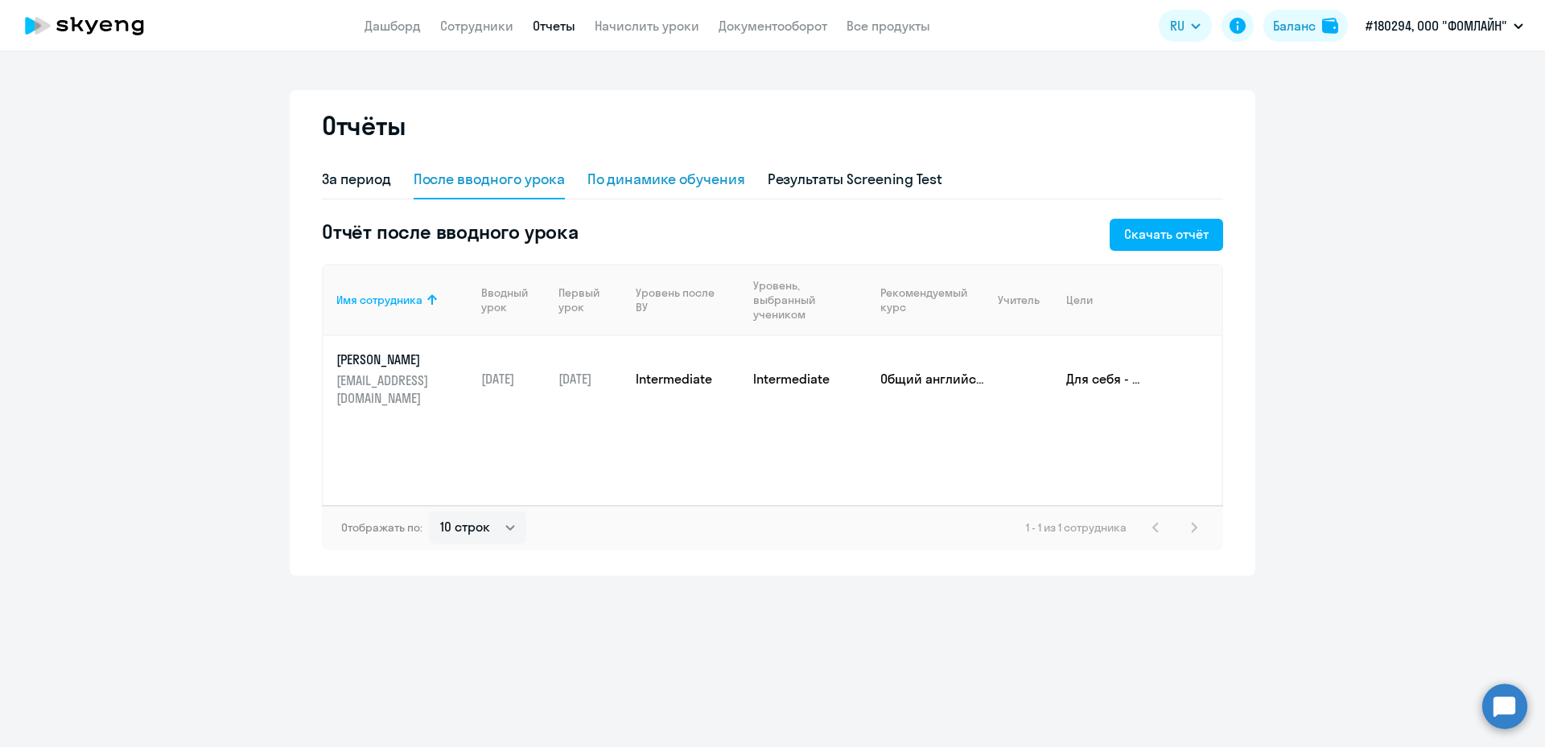
click at [643, 177] on div "По динамике обучения" at bounding box center [666, 179] width 158 height 21
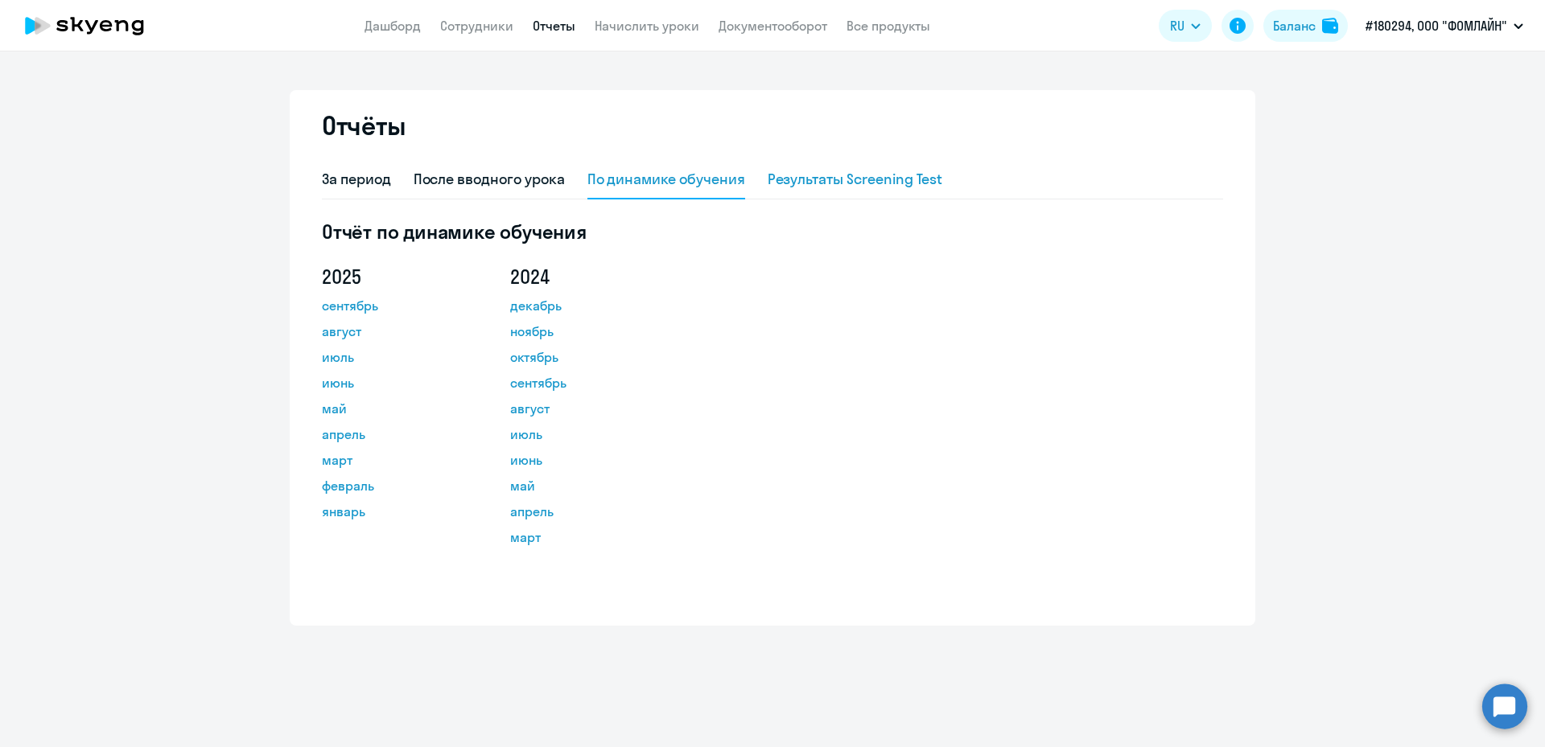
click at [837, 177] on div "Результаты Screening Test" at bounding box center [854, 179] width 175 height 21
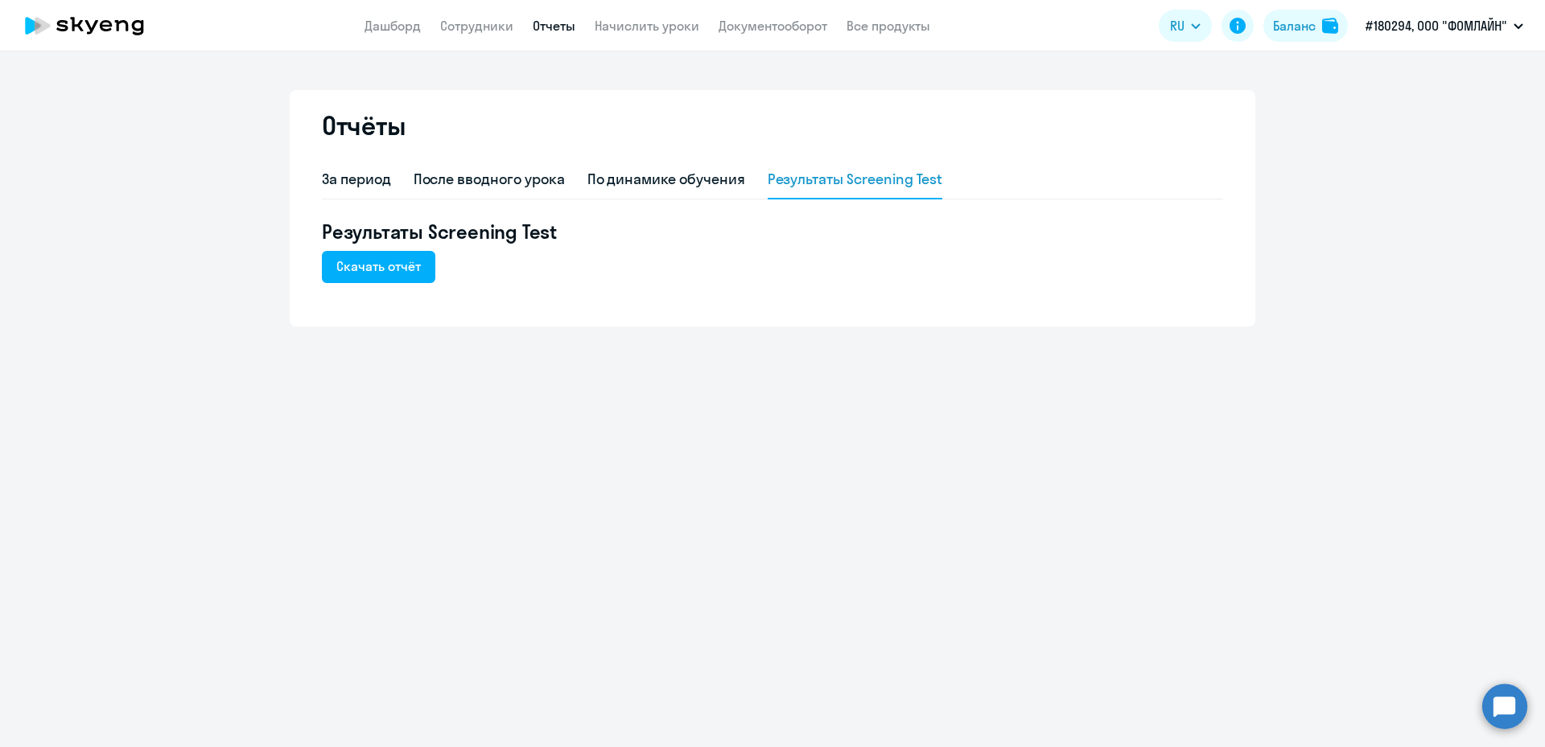
click at [602, 152] on div "Отчёты" at bounding box center [772, 134] width 901 height 51
click at [603, 175] on div "По динамике обучения" at bounding box center [666, 179] width 158 height 21
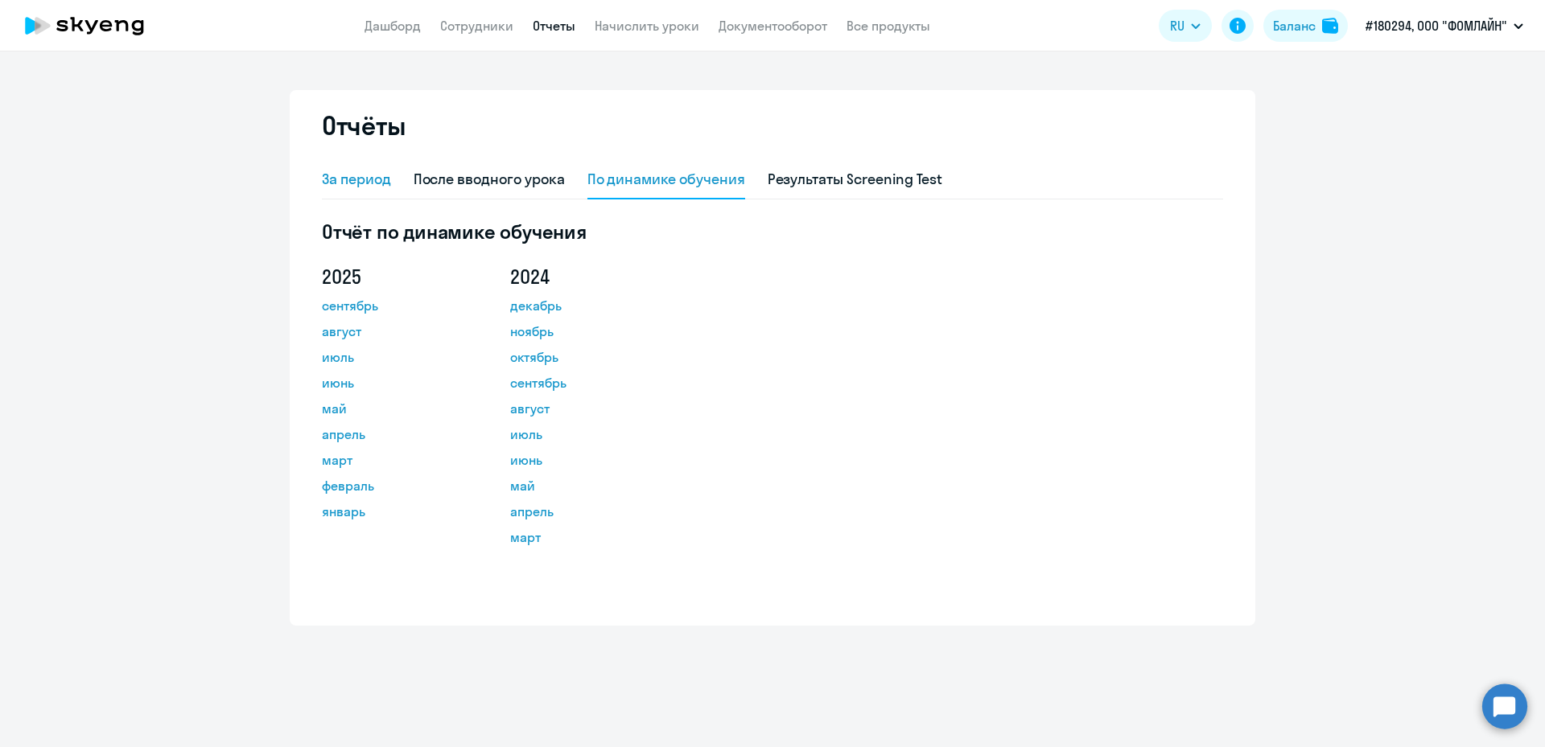
drag, startPoint x: 401, startPoint y: 170, endPoint x: 363, endPoint y: 184, distance: 40.5
click at [398, 172] on div "За период После вводного урока По динамике обучения Результаты Screening Test" at bounding box center [772, 180] width 901 height 39
click at [363, 184] on div "За период" at bounding box center [356, 179] width 69 height 21
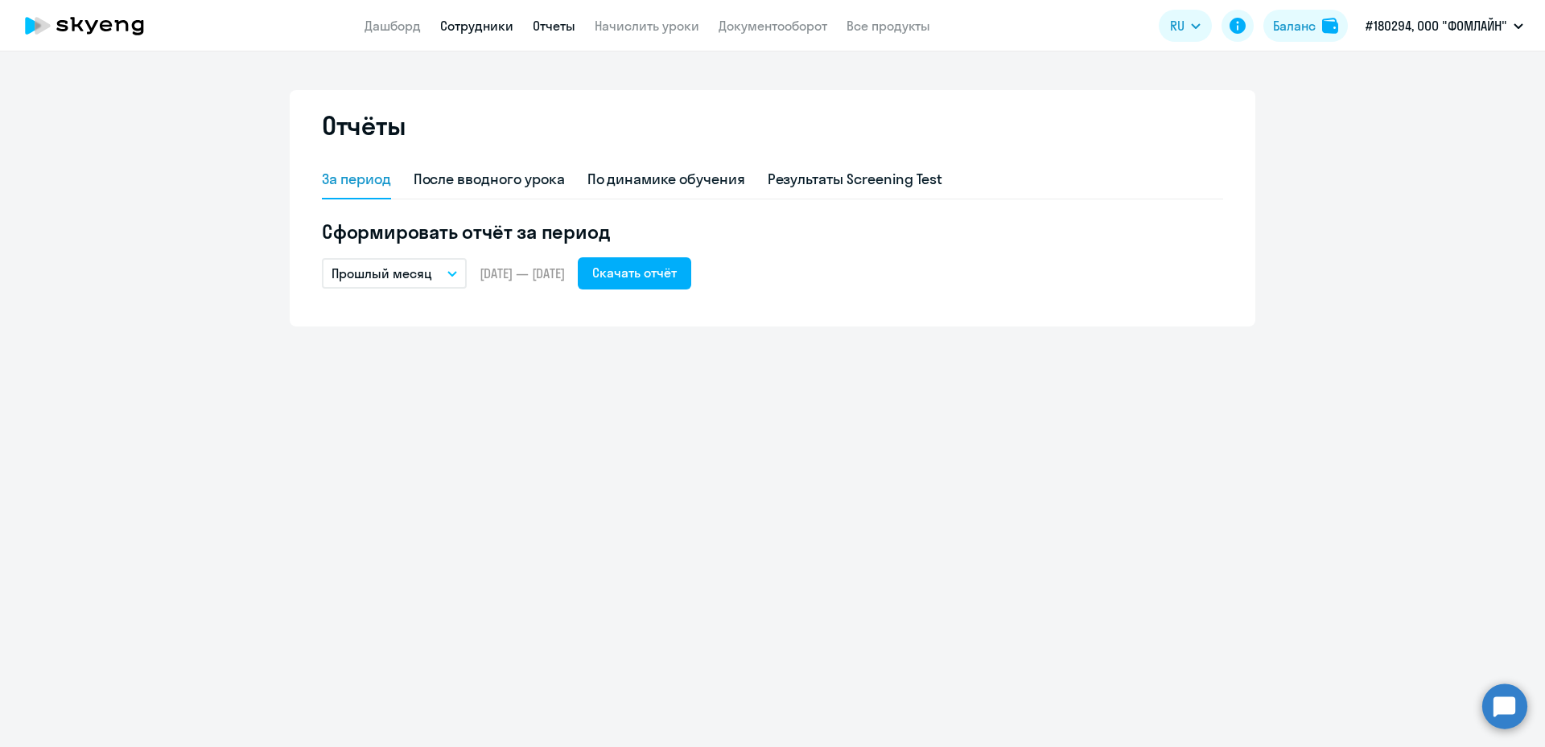
click at [469, 19] on link "Сотрудники" at bounding box center [476, 26] width 73 height 16
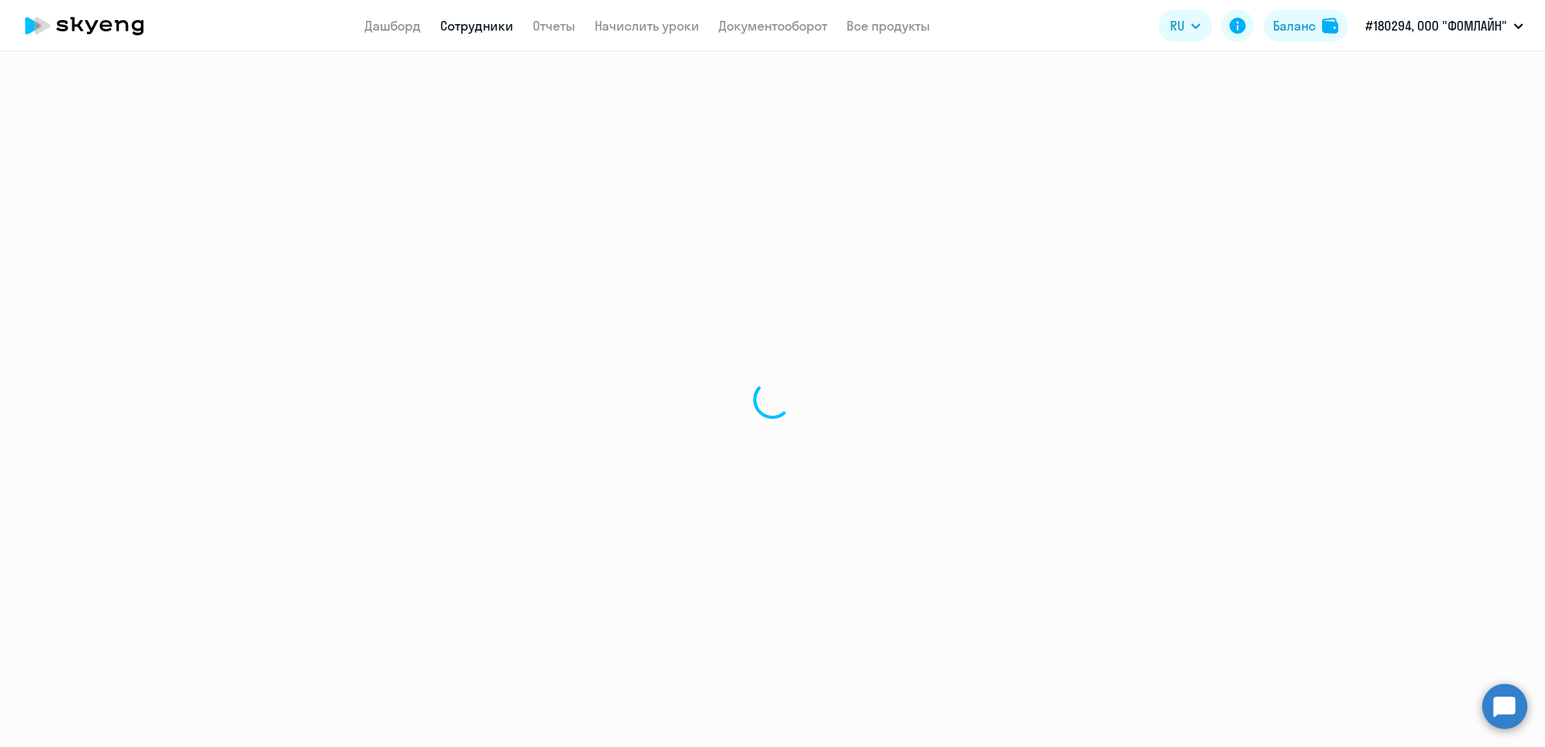
select select "30"
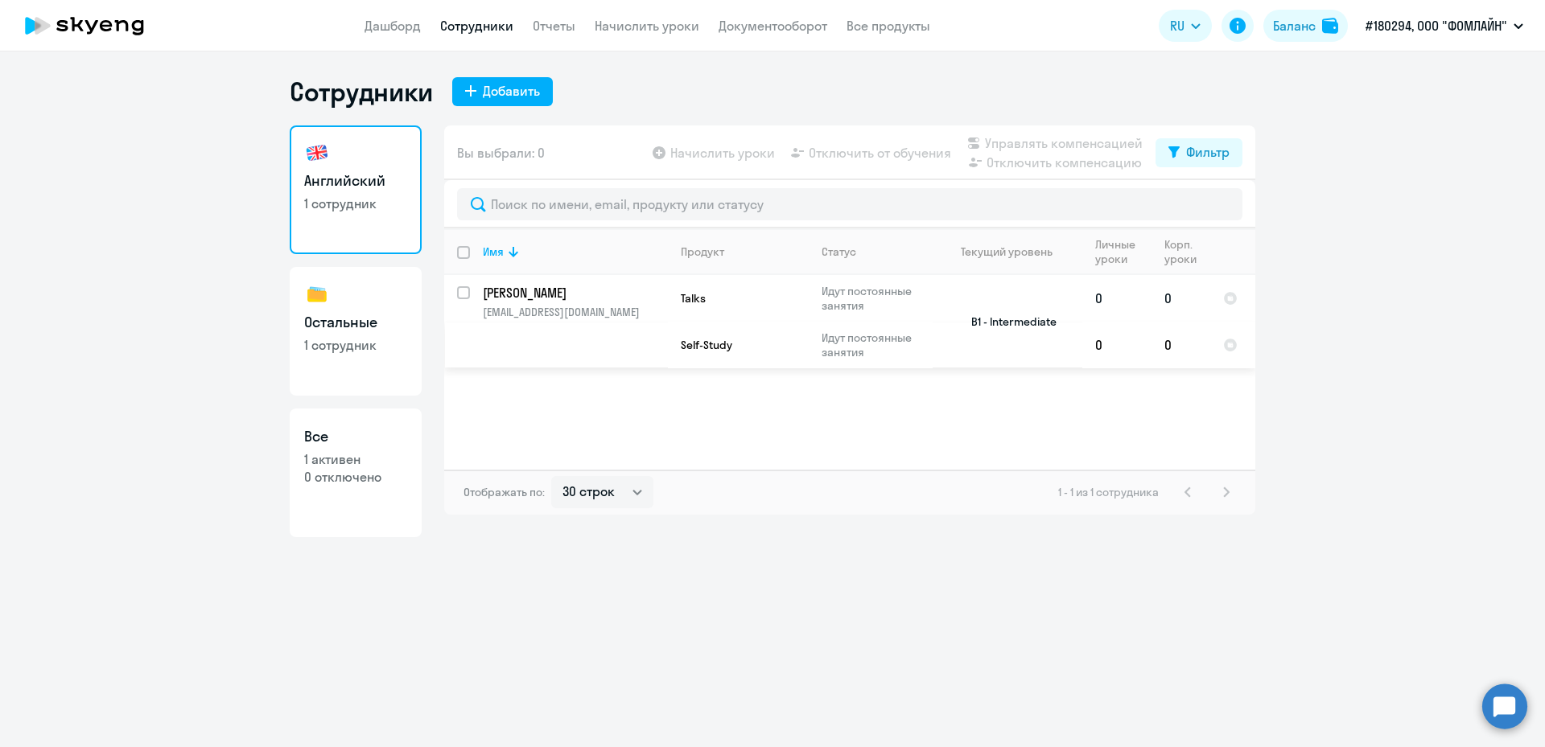
click at [469, 291] on input "select row 22308501" at bounding box center [473, 302] width 32 height 32
checkbox input "true"
click at [376, 320] on h3 "Остальные" at bounding box center [355, 322] width 103 height 21
select select "30"
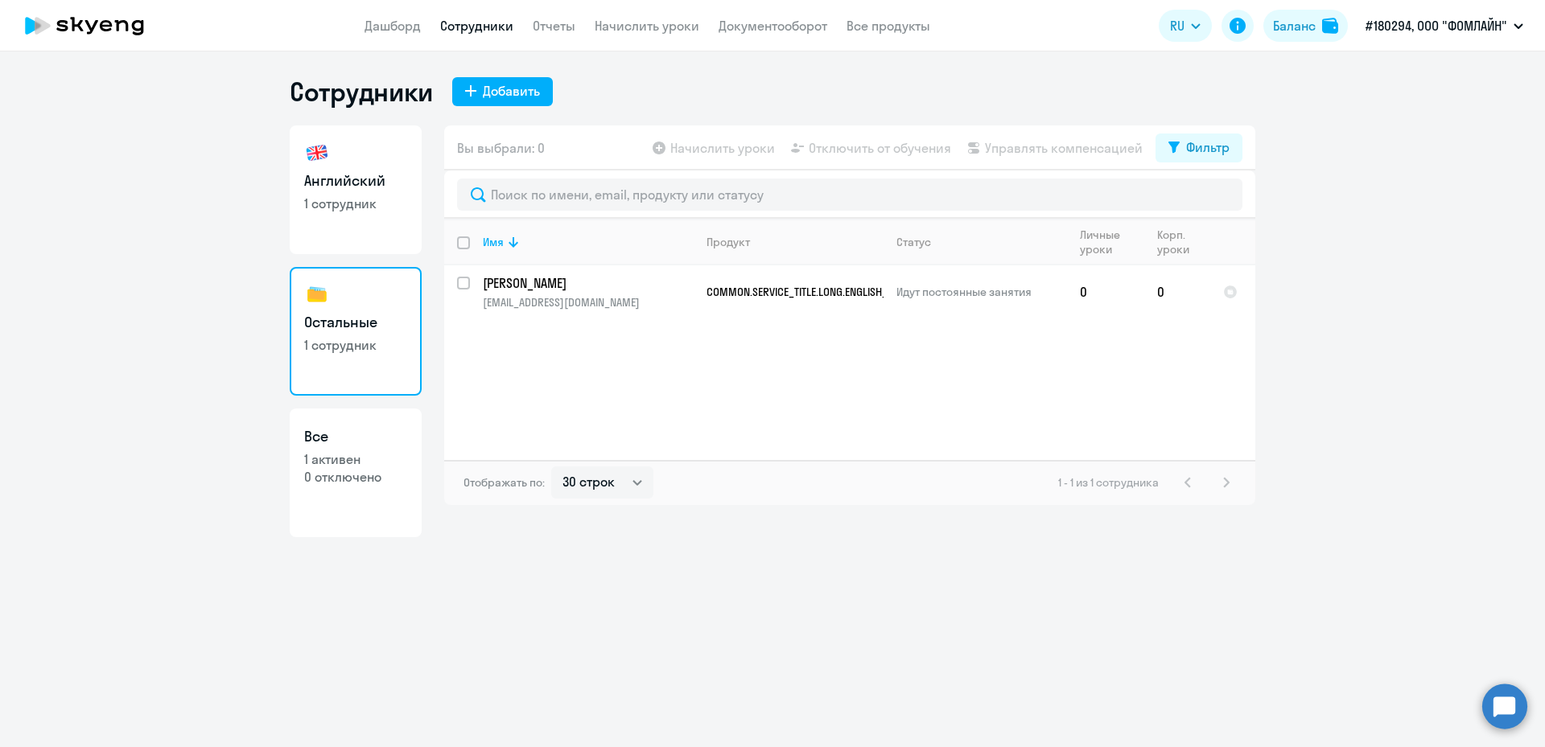
click at [334, 438] on h3 "Все" at bounding box center [355, 436] width 103 height 21
select select "30"
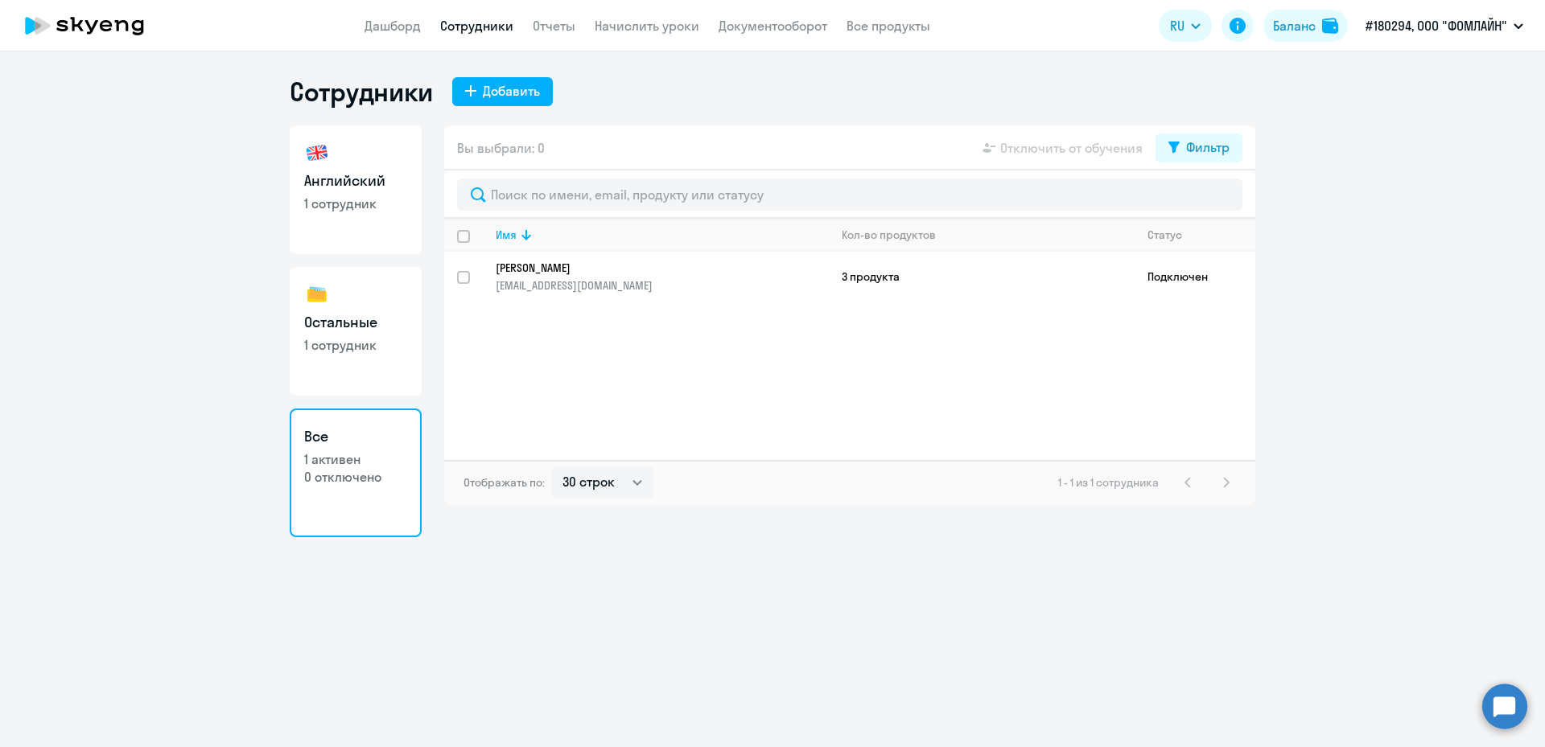
click at [1505, 698] on circle at bounding box center [1504, 706] width 45 height 45
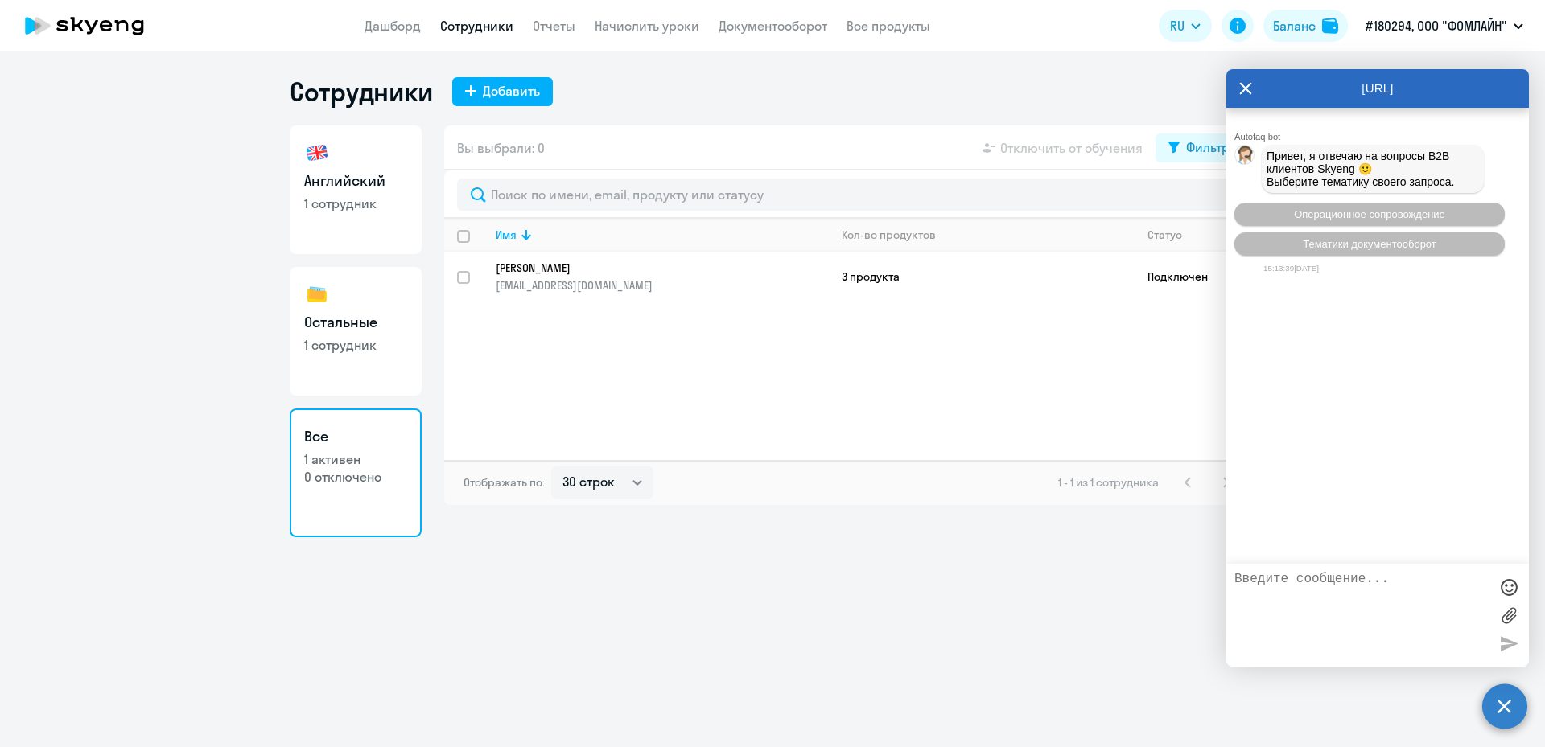
click at [1253, 86] on div "[URL]" at bounding box center [1377, 88] width 302 height 39
click at [1239, 85] on icon at bounding box center [1245, 88] width 13 height 39
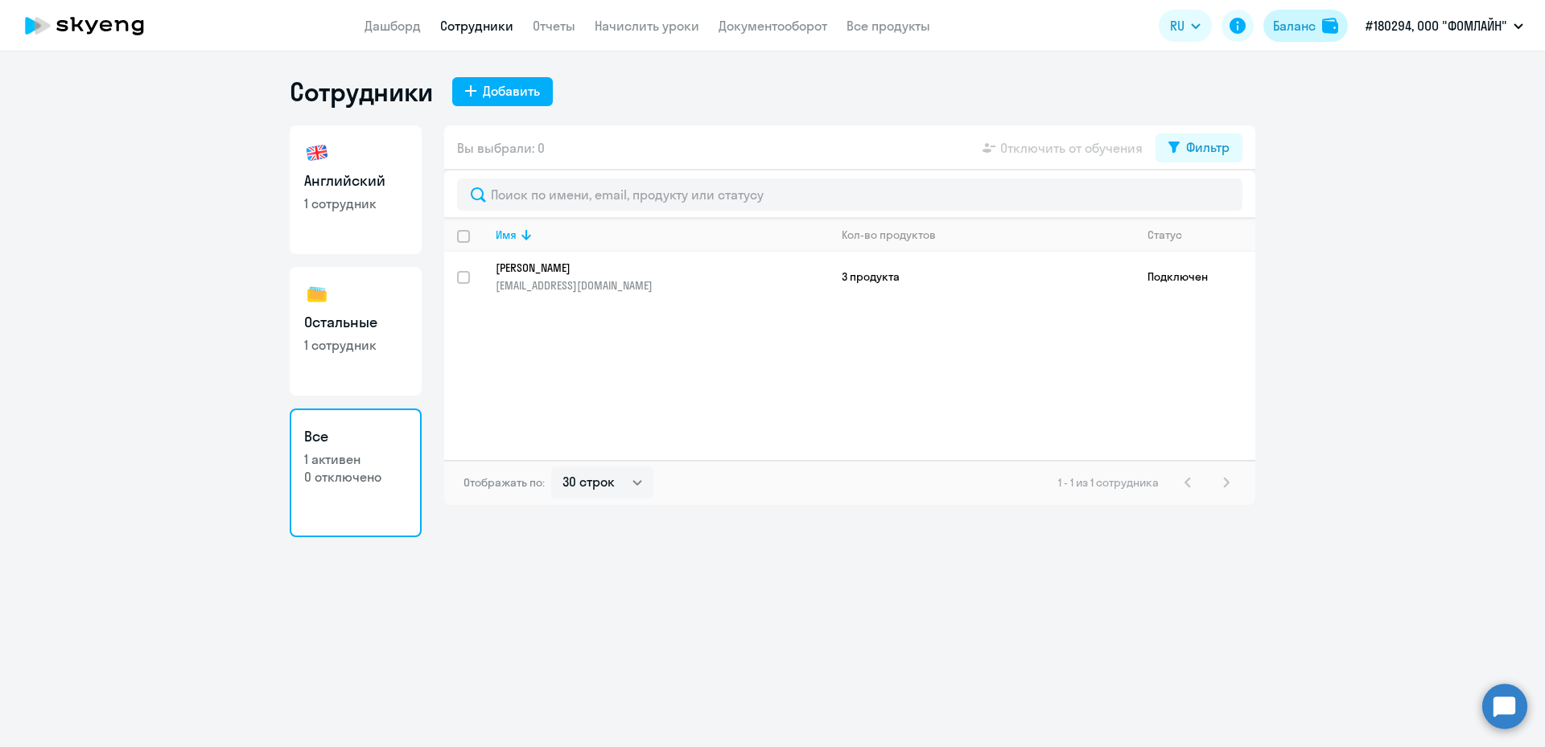
click at [1310, 23] on div "Баланс" at bounding box center [1294, 25] width 43 height 19
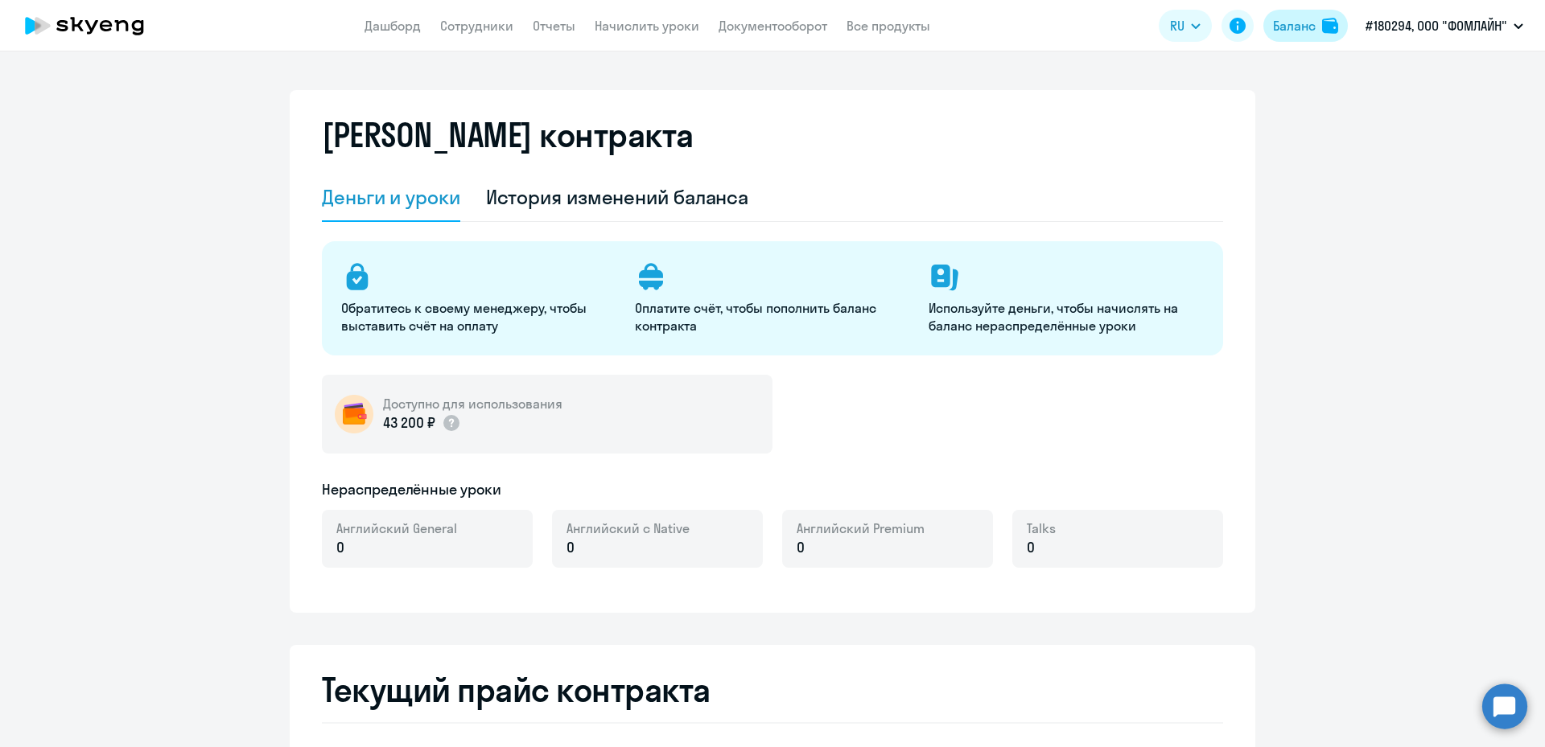
select select "english_adult_not_native_speaker"
